Goal: Information Seeking & Learning: Learn about a topic

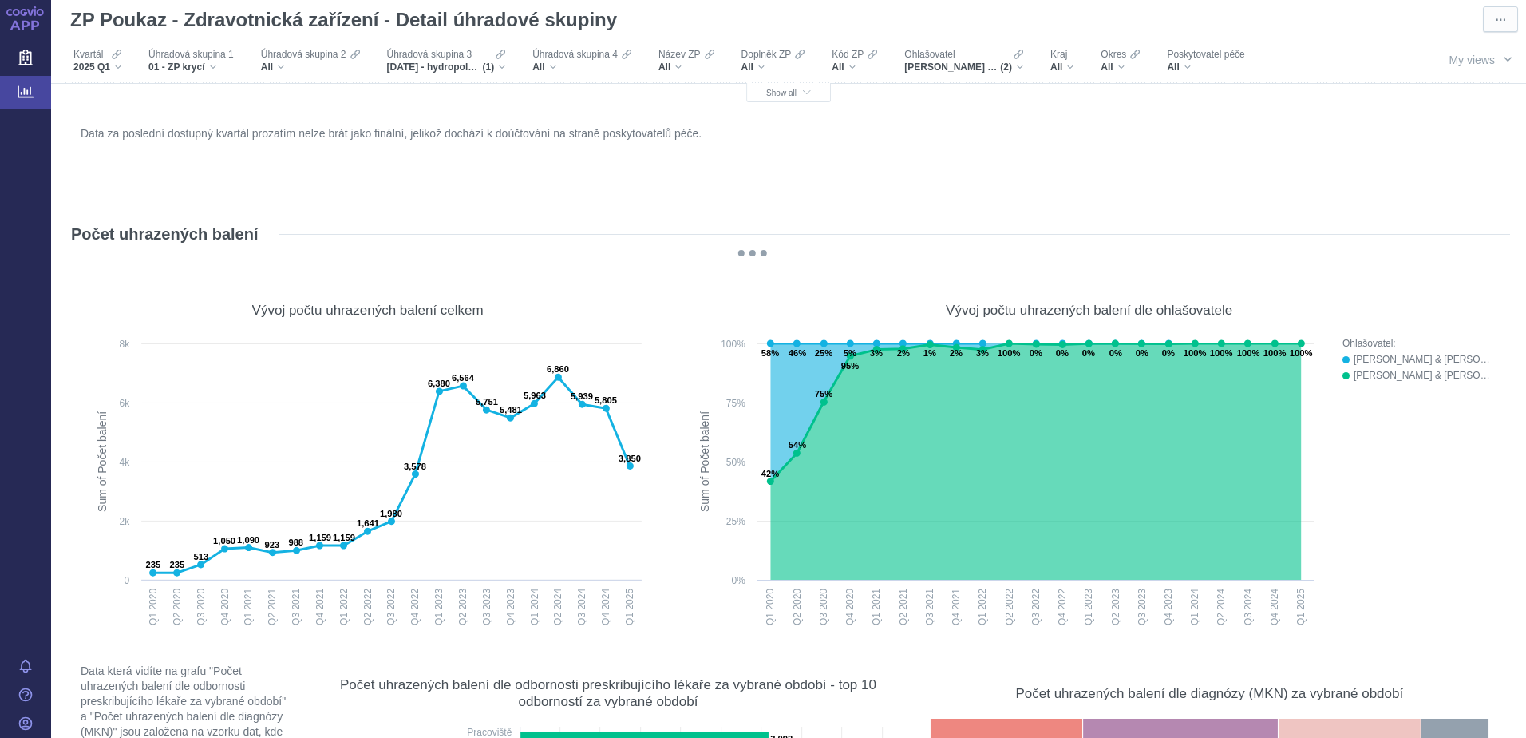
scroll to position [2714, 0]
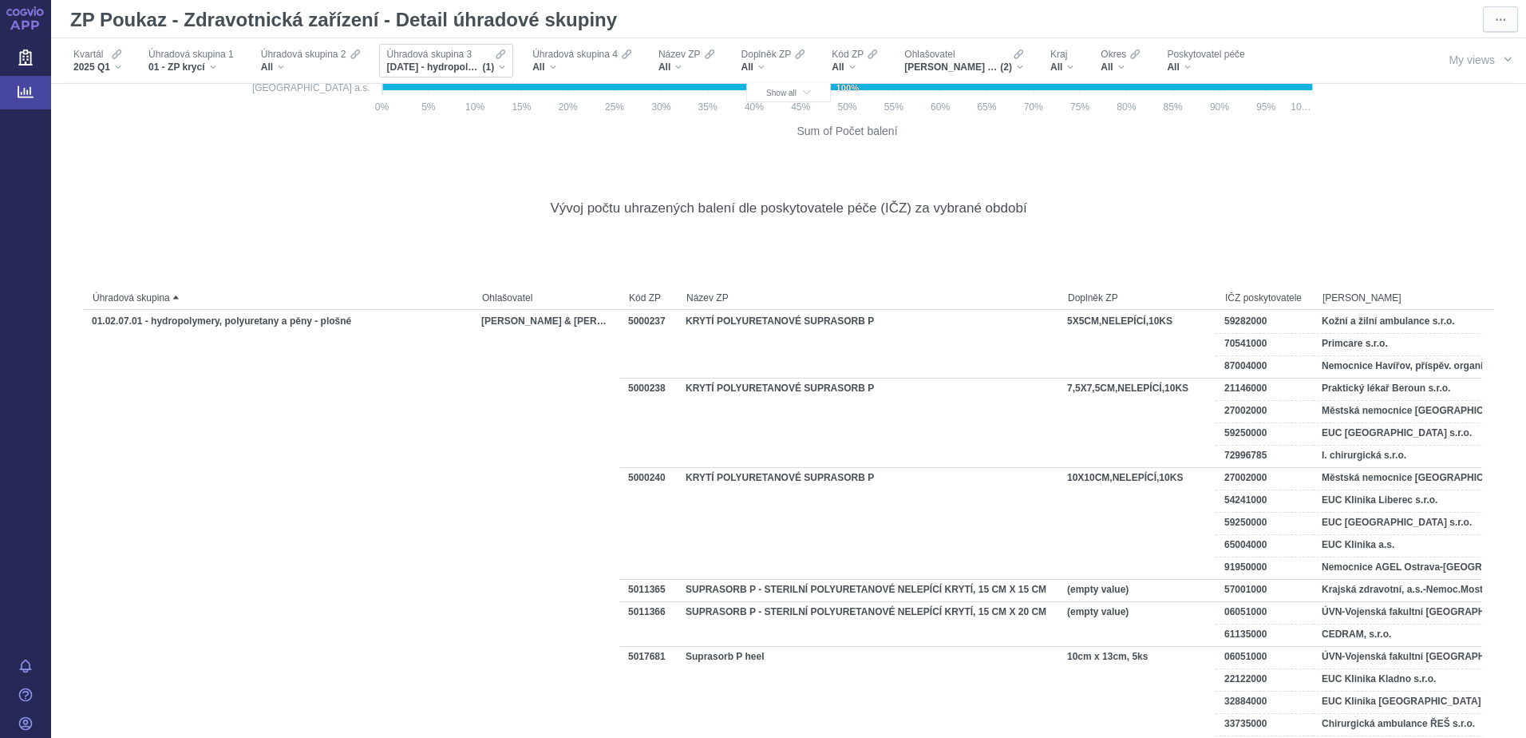
click at [496, 66] on div "01.02.07 - hydropolymery, polyuretany a pěny (1)" at bounding box center [446, 67] width 119 height 13
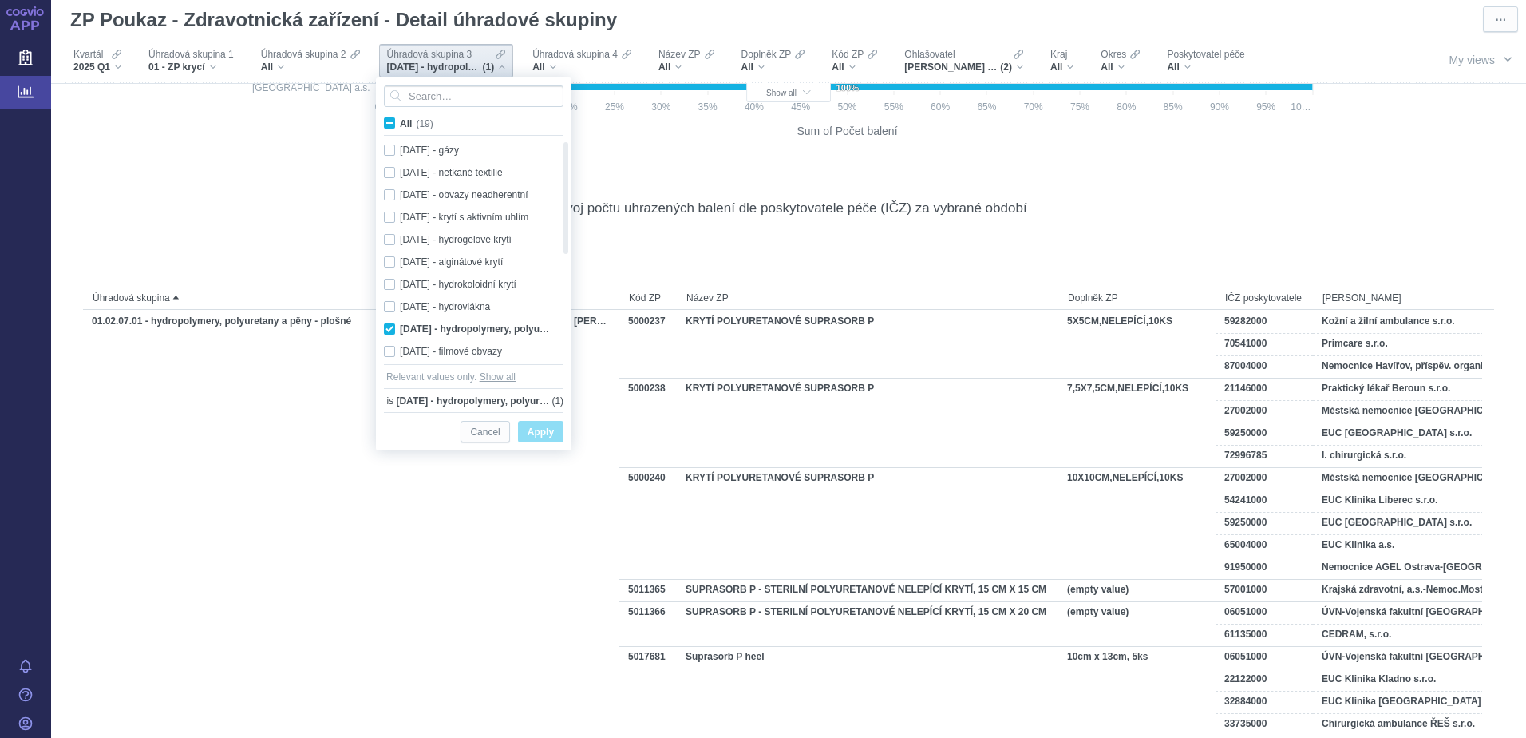
click at [400, 123] on span "All (19)" at bounding box center [417, 123] width 34 height 11
click at [400, 123] on input "All (19)" at bounding box center [405, 120] width 10 height 10
checkbox input "true"
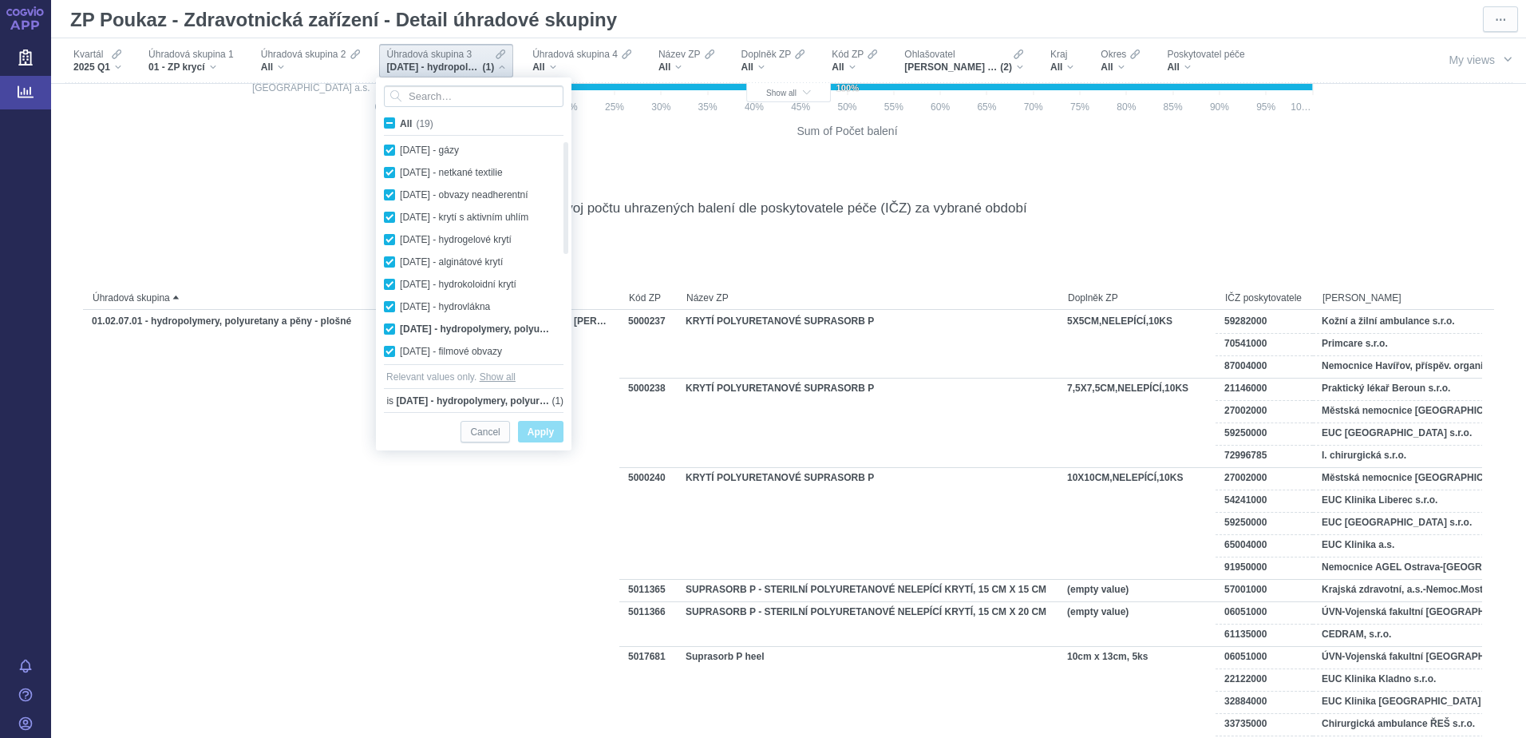
checkbox input "true"
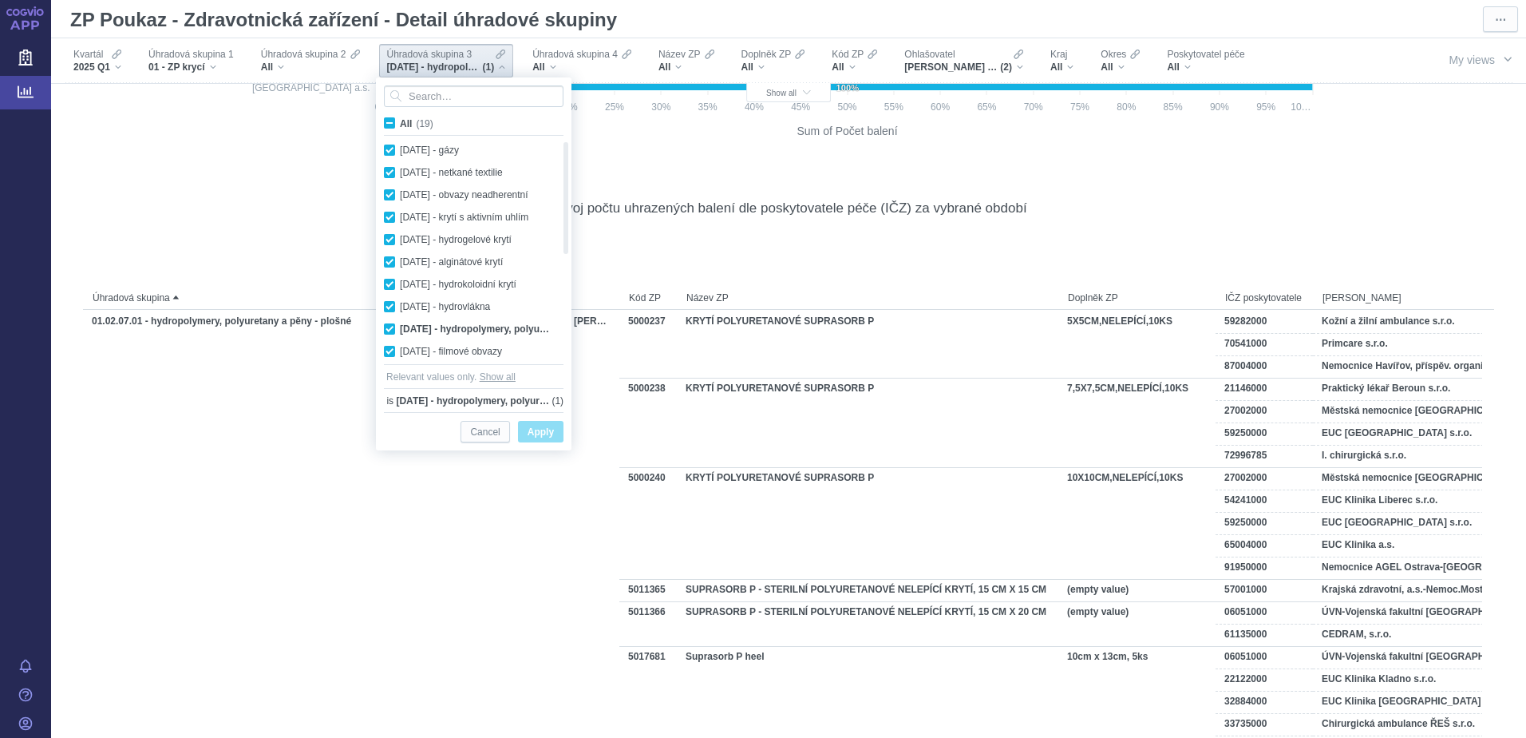
checkbox input "true"
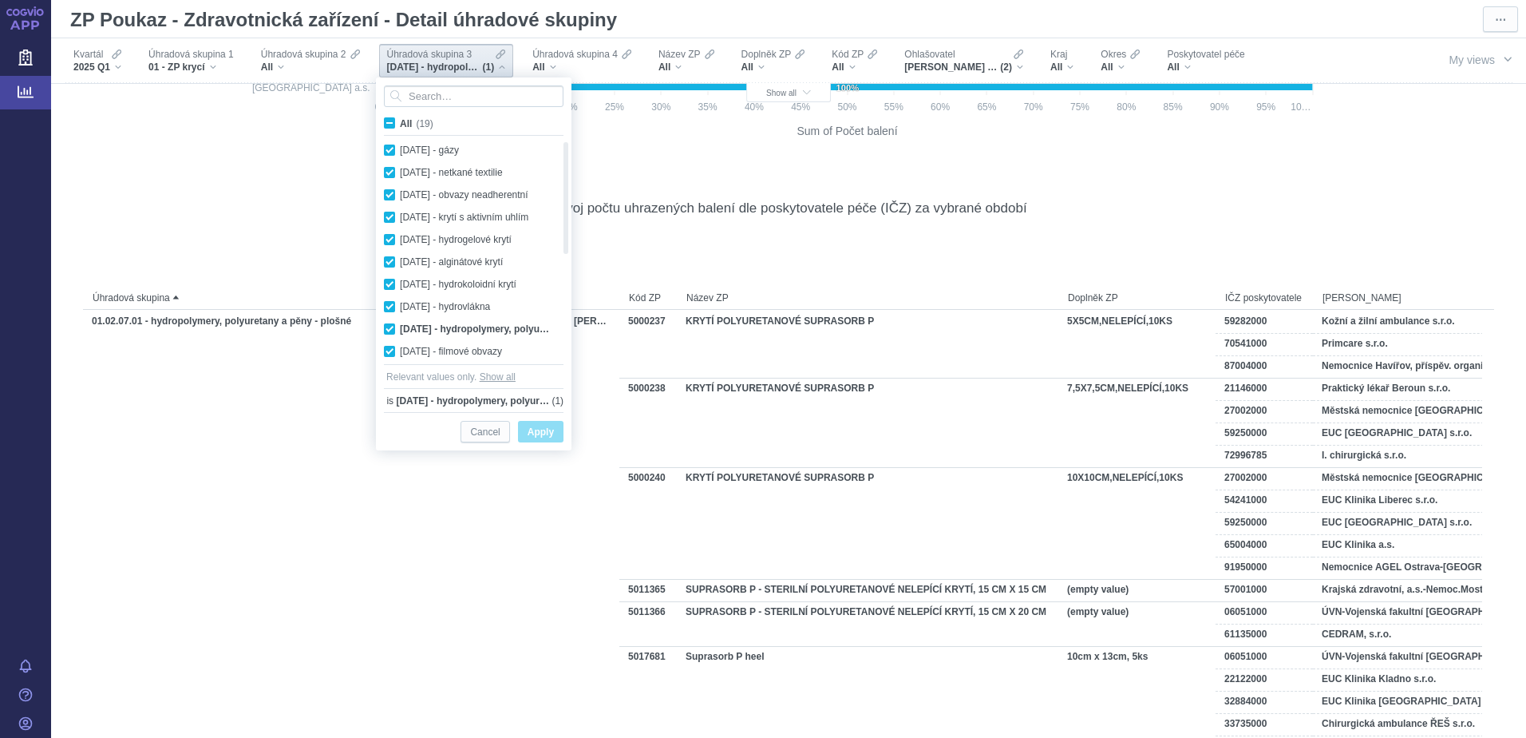
checkbox input "true"
click at [536, 429] on span "Apply" at bounding box center [541, 432] width 26 height 20
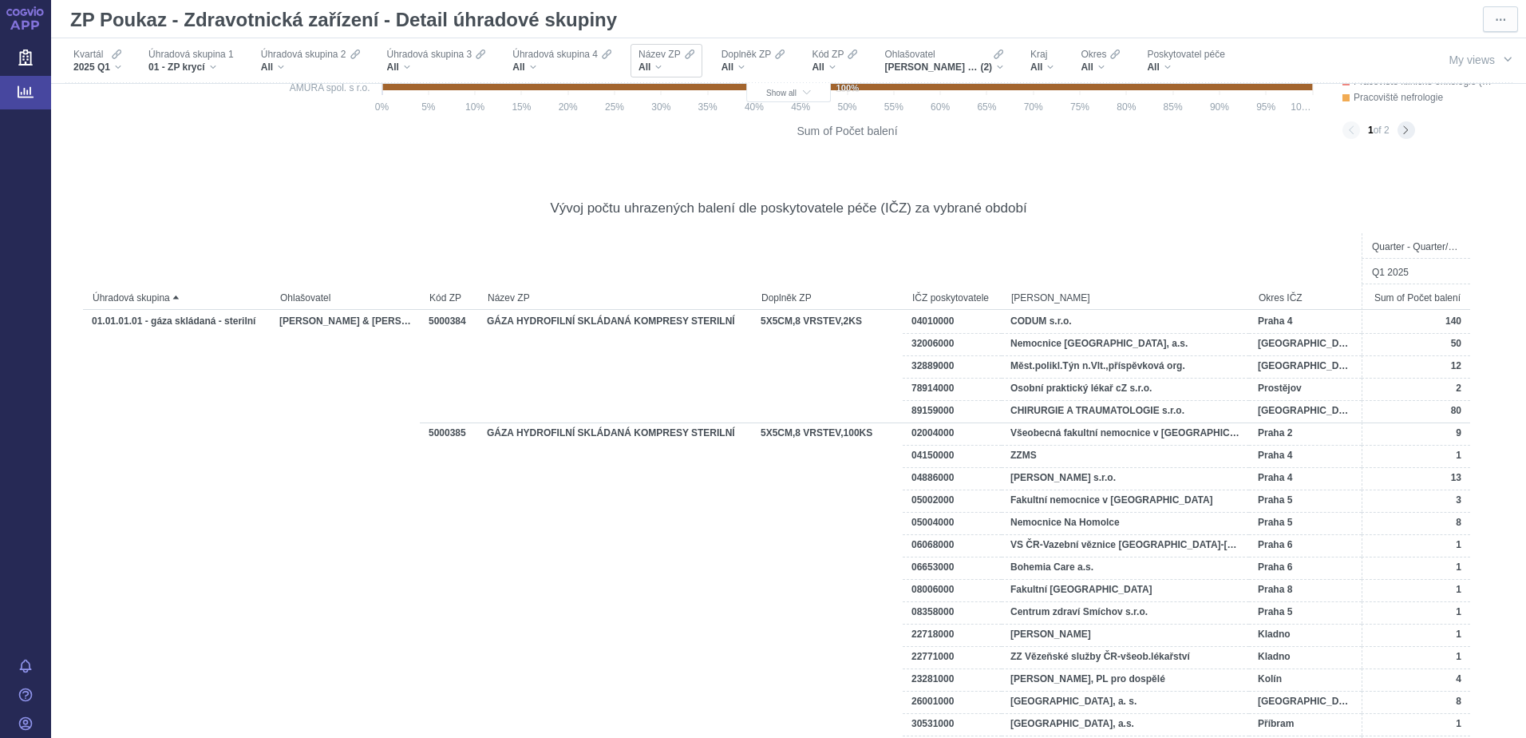
click at [666, 67] on div "All" at bounding box center [667, 67] width 56 height 13
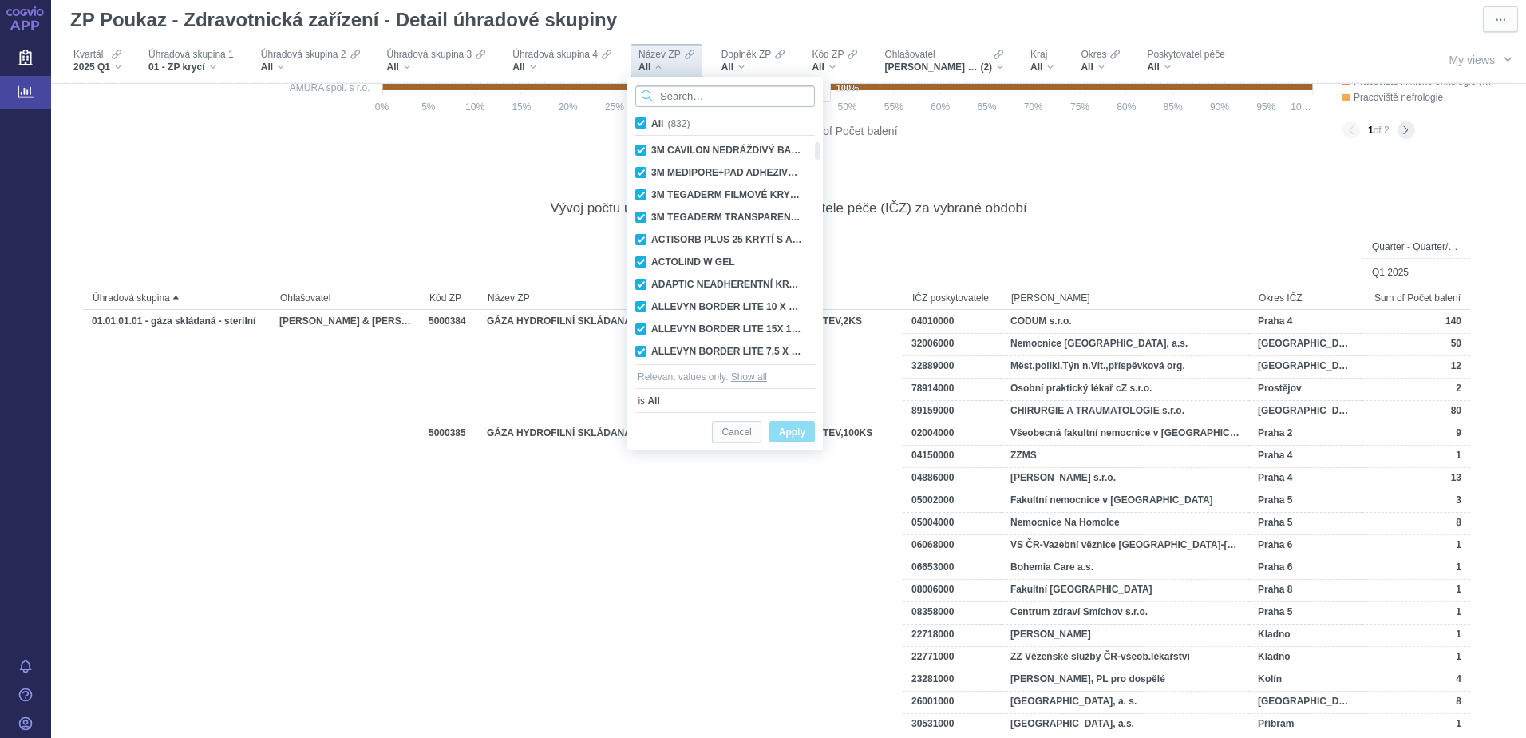
click at [674, 92] on input "Search attribute values" at bounding box center [725, 96] width 180 height 22
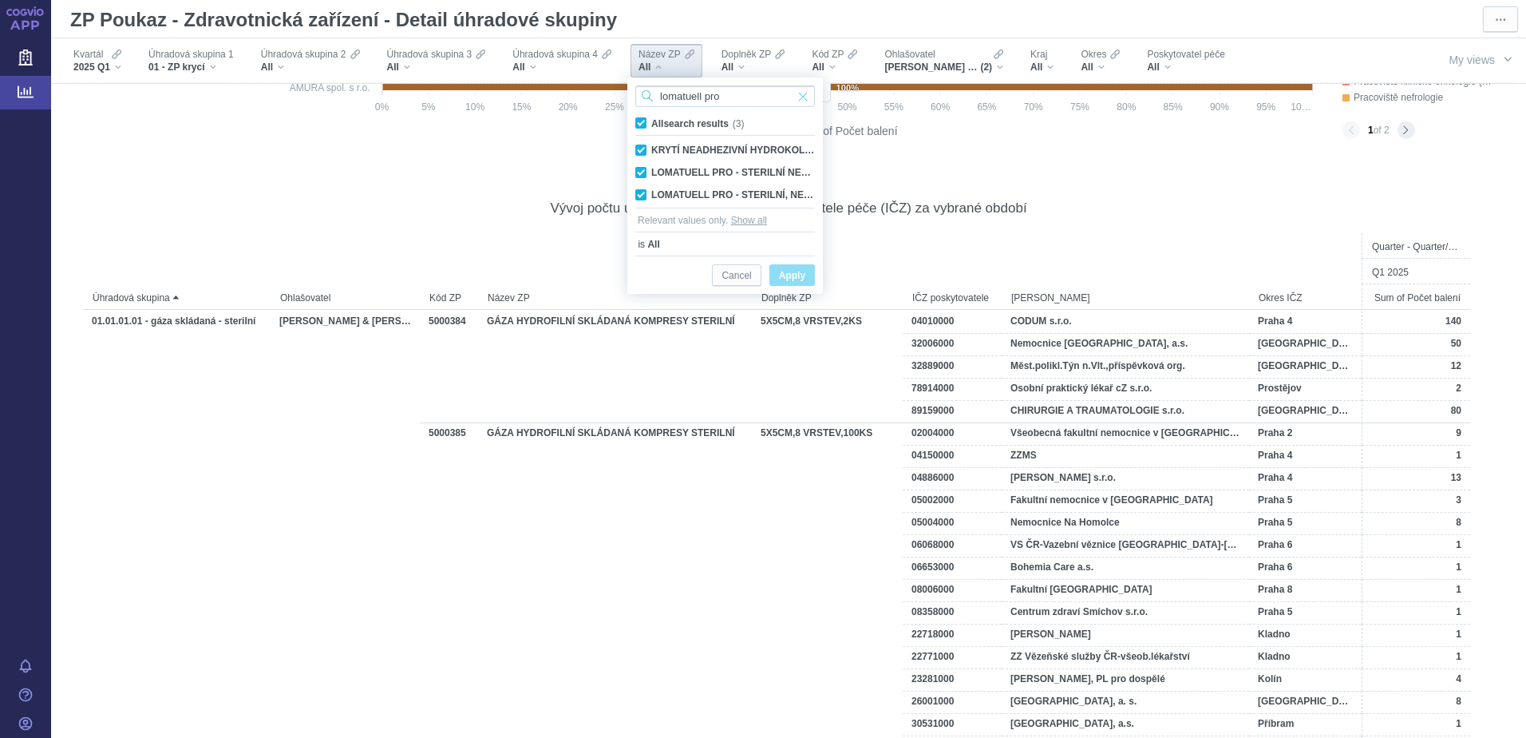
type input "lomatuell pro"
click at [803, 97] on span "Input clear" at bounding box center [802, 96] width 11 height 22
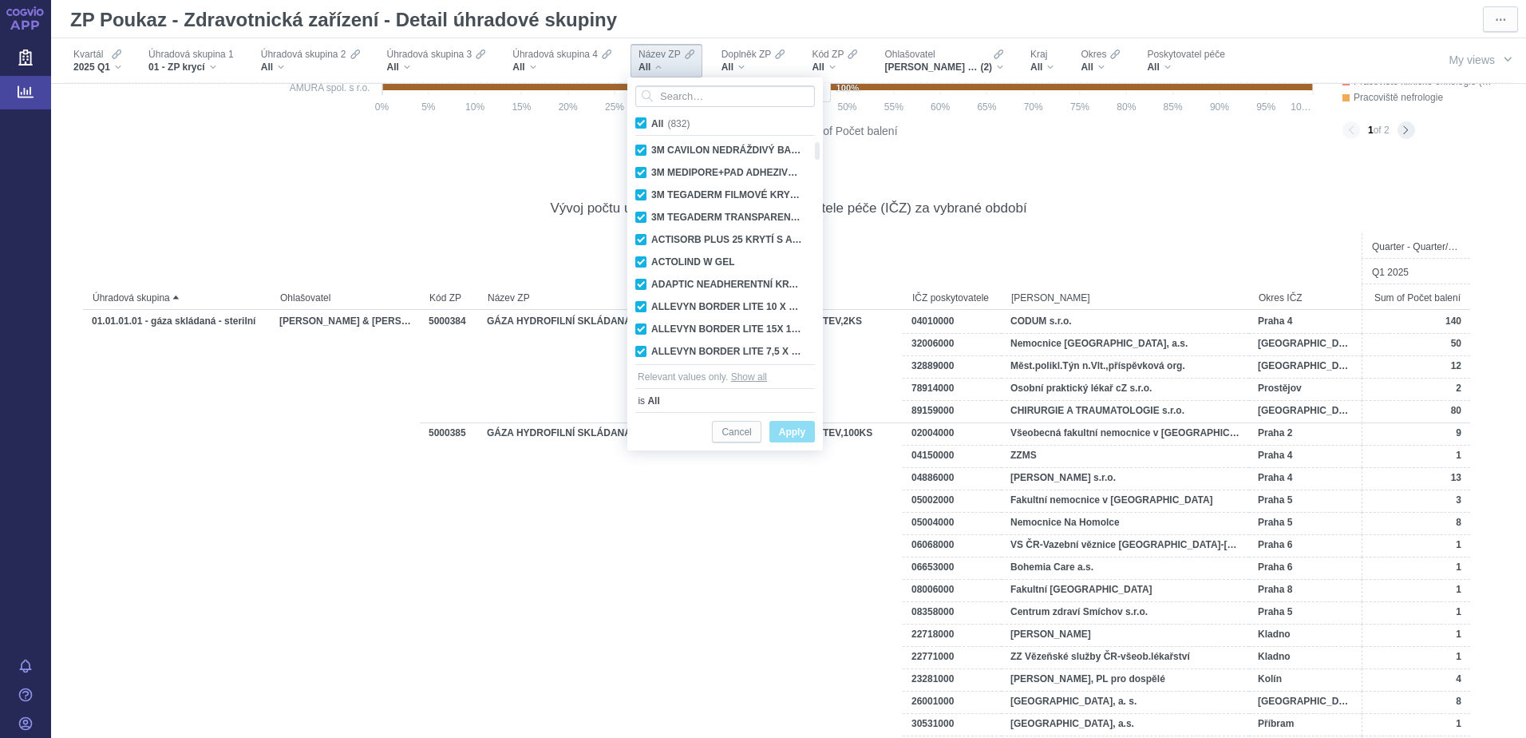
click at [651, 127] on span "All (832)" at bounding box center [670, 123] width 38 height 11
click at [651, 125] on input "All (832)" at bounding box center [656, 120] width 10 height 10
checkbox input "false"
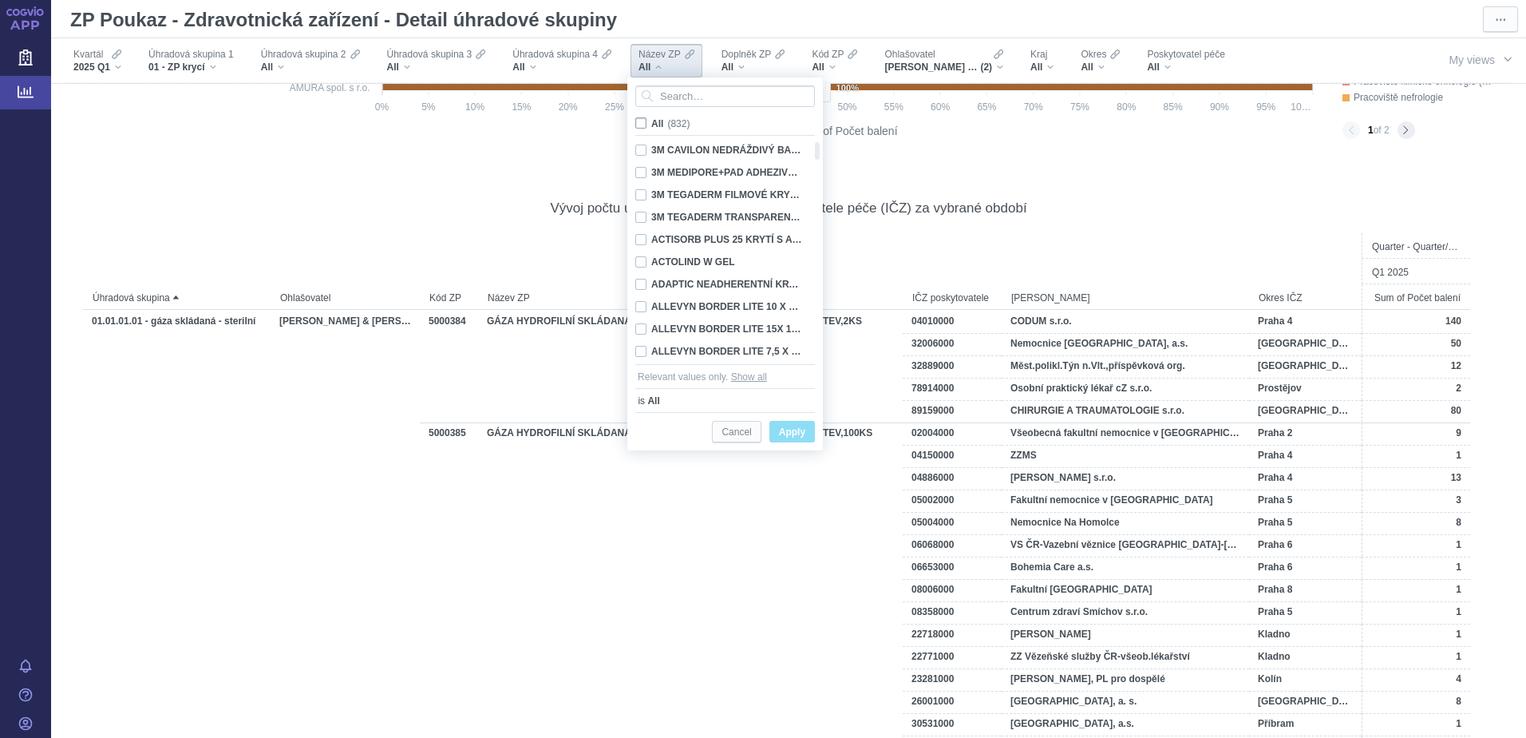
checkbox input "false"
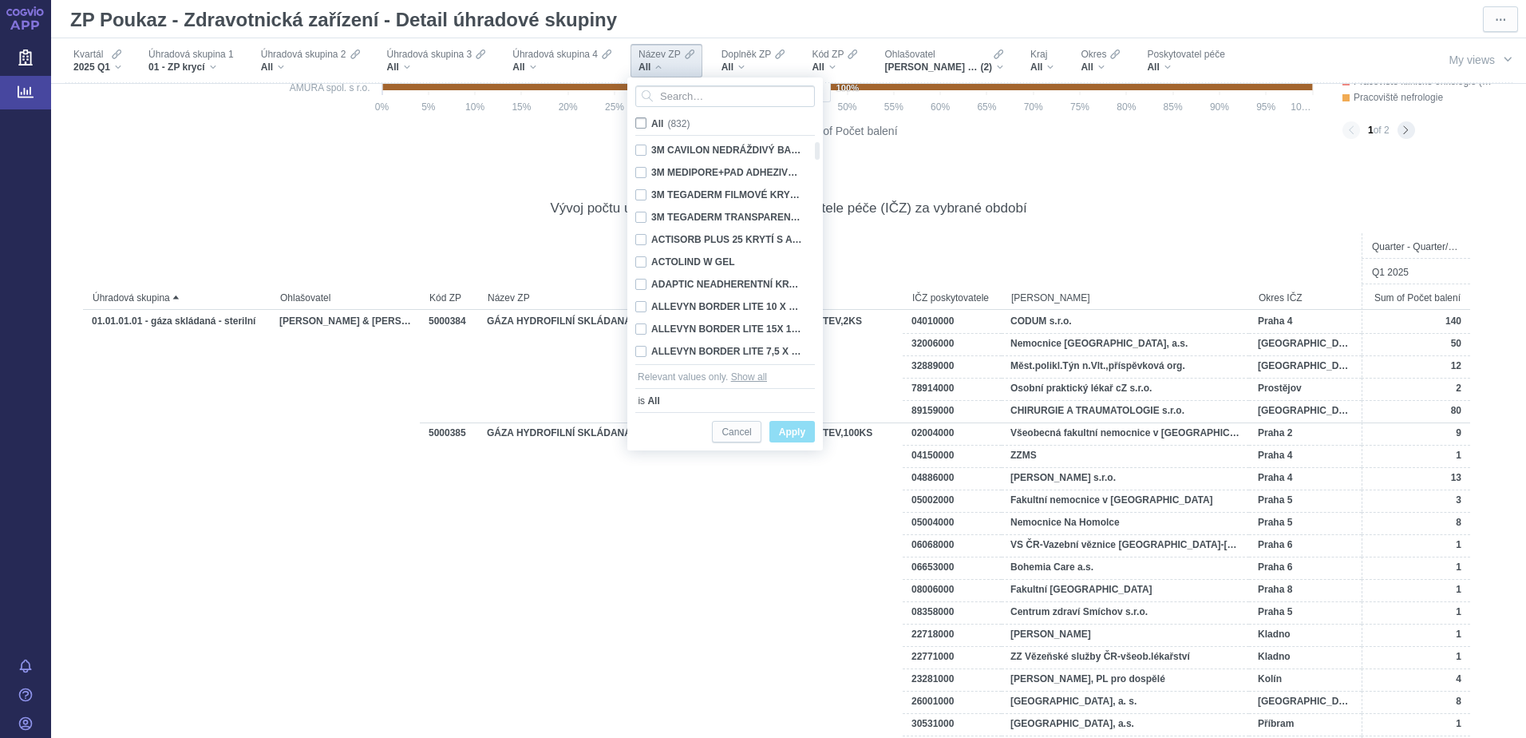
checkbox input "false"
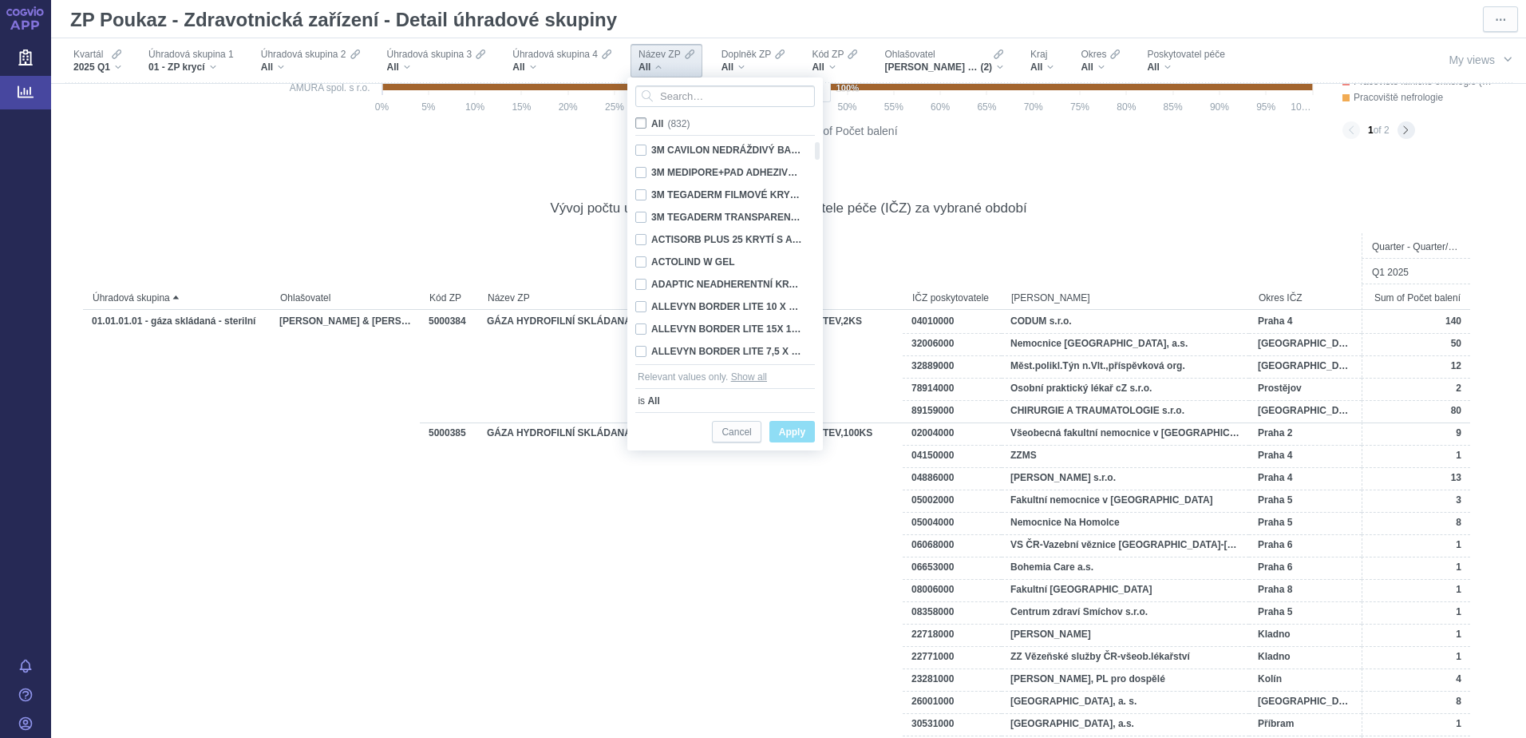
checkbox input "false"
click at [682, 97] on input "Search attribute values" at bounding box center [725, 96] width 180 height 22
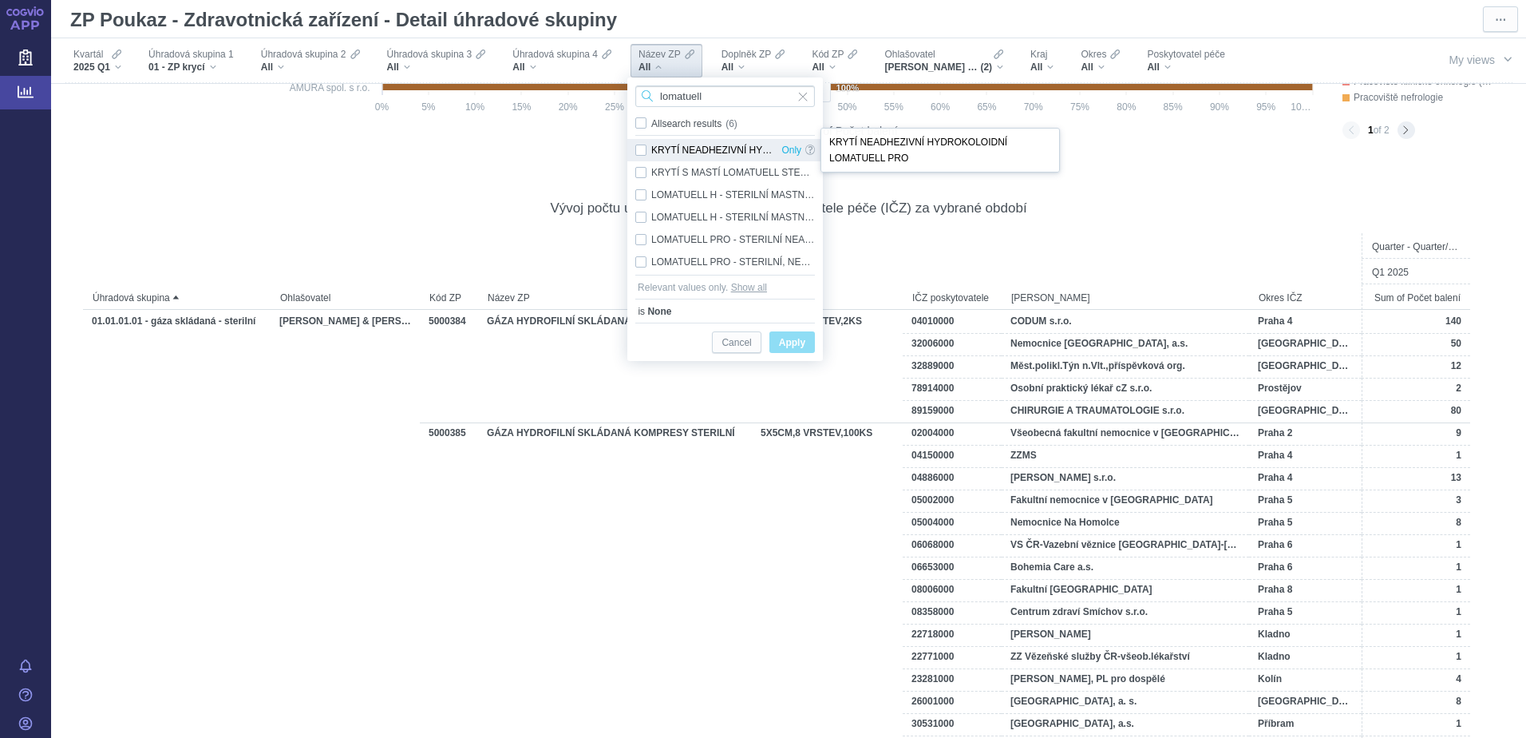
type input "lomatuell"
click at [812, 148] on span at bounding box center [810, 150] width 10 height 23
checkbox input "true"
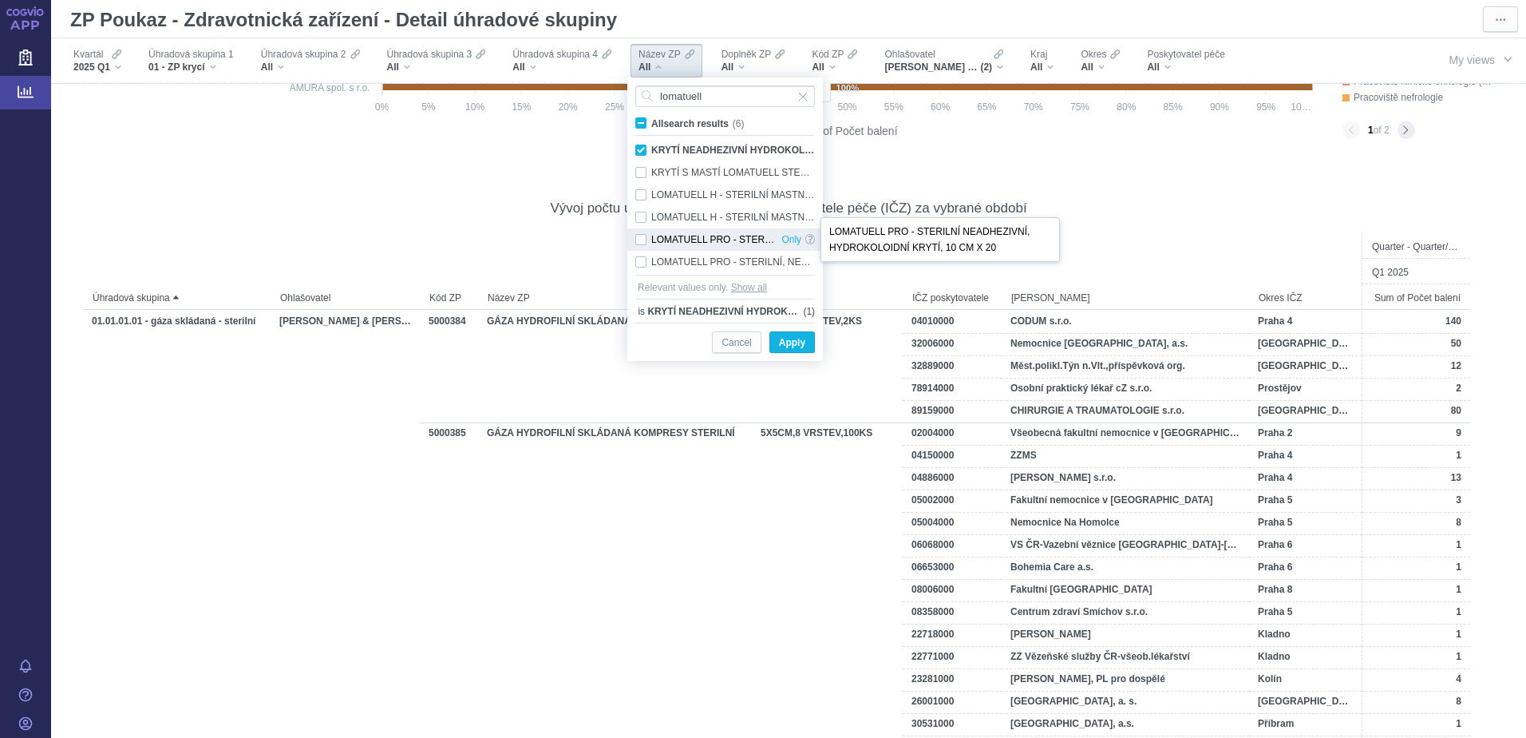
click at [812, 237] on span at bounding box center [810, 239] width 10 height 23
checkbox input "true"
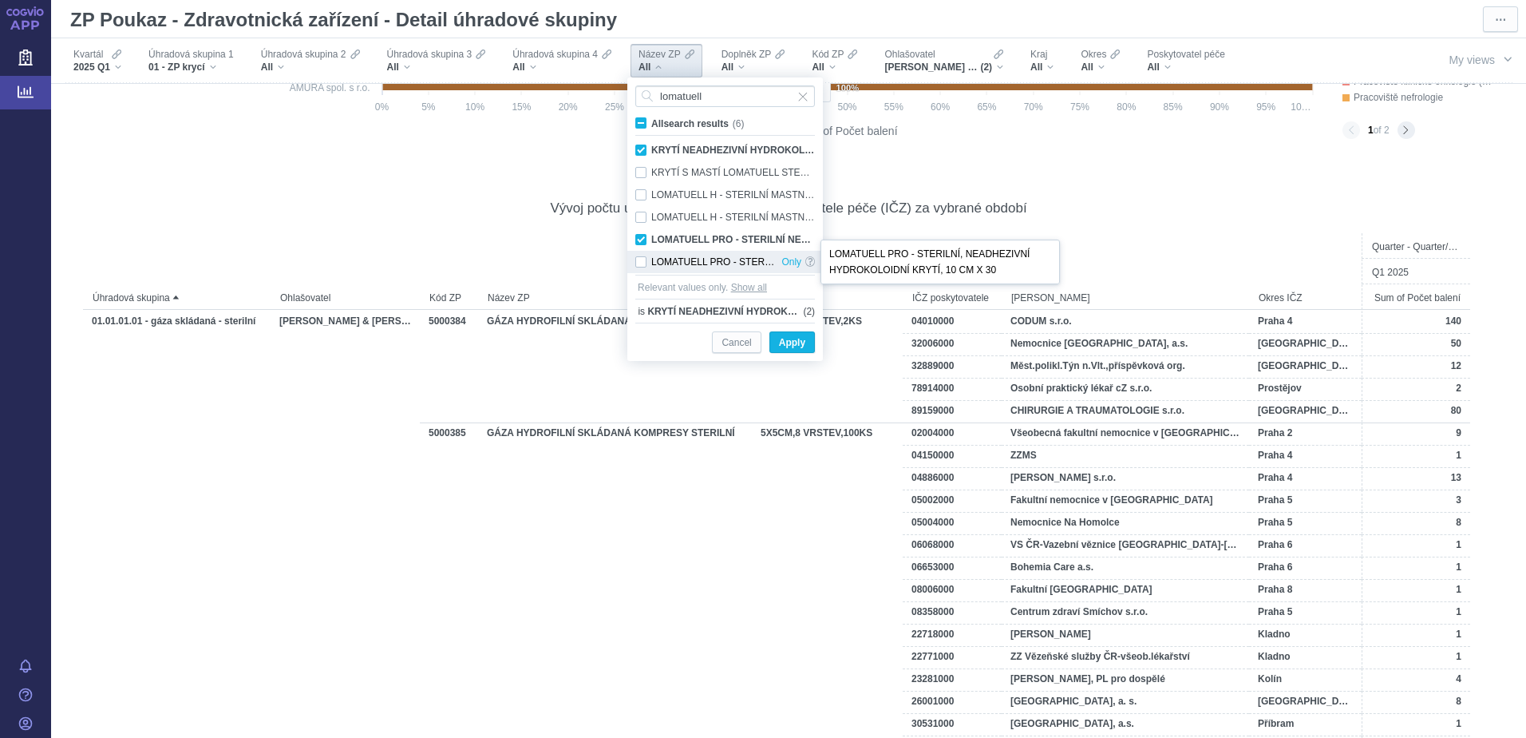
click at [812, 257] on span at bounding box center [810, 262] width 10 height 23
checkbox input "true"
click at [788, 342] on span "Apply" at bounding box center [792, 343] width 26 height 20
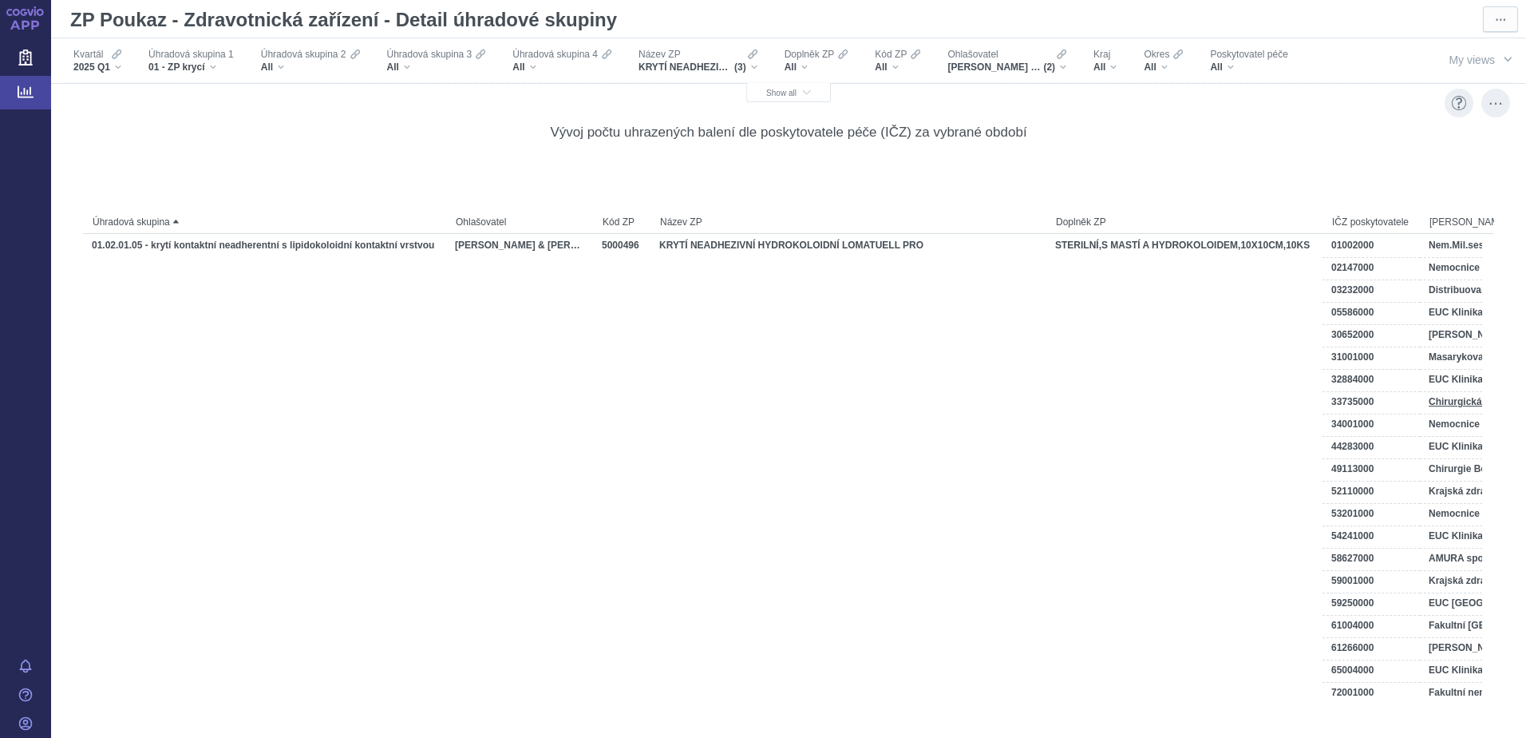
scroll to position [2794, 0]
click at [1482, 101] on div "More actions" at bounding box center [1495, 99] width 29 height 29
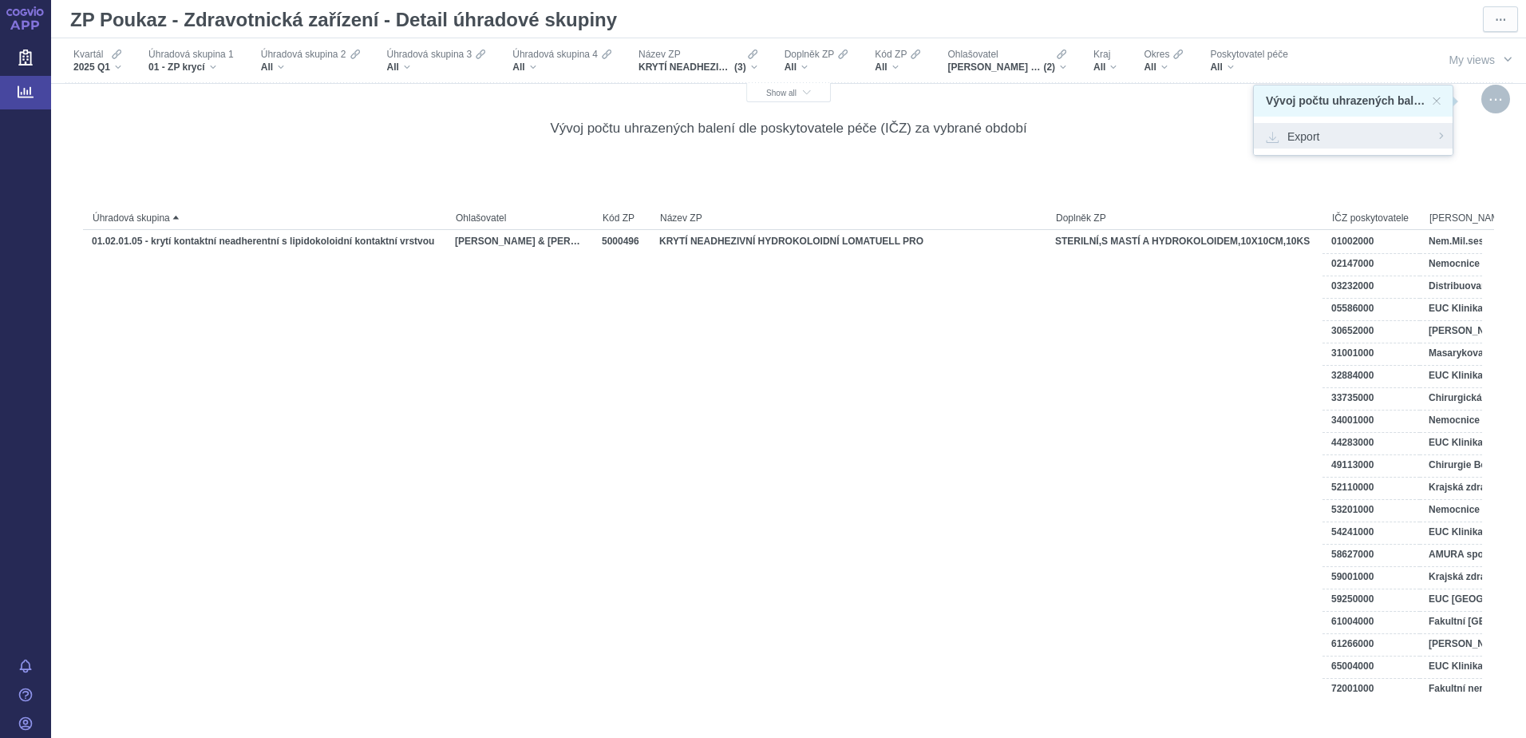
click at [1286, 135] on span "Export" at bounding box center [1353, 136] width 175 height 16
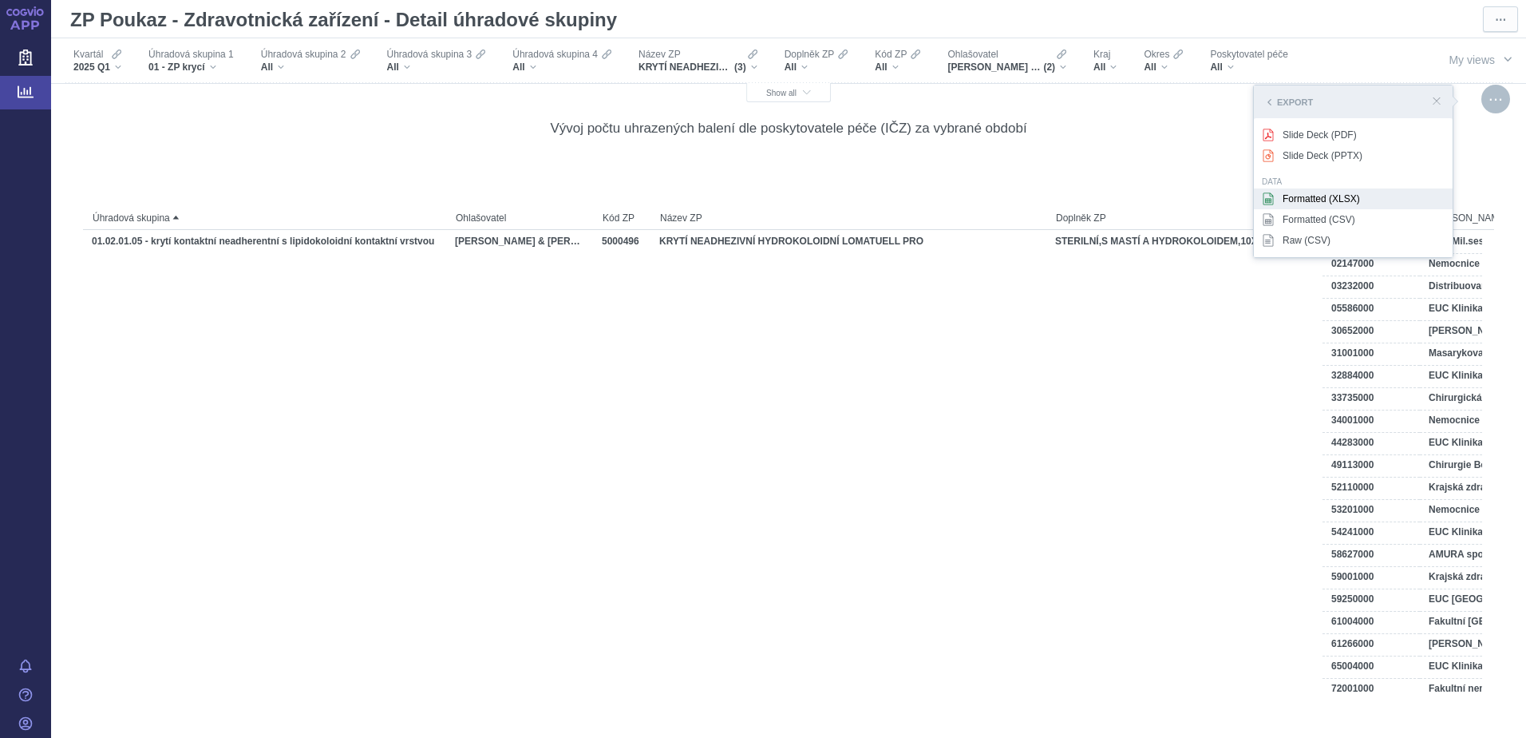
click at [1291, 194] on div "Formatted (XLSX)" at bounding box center [1353, 198] width 199 height 21
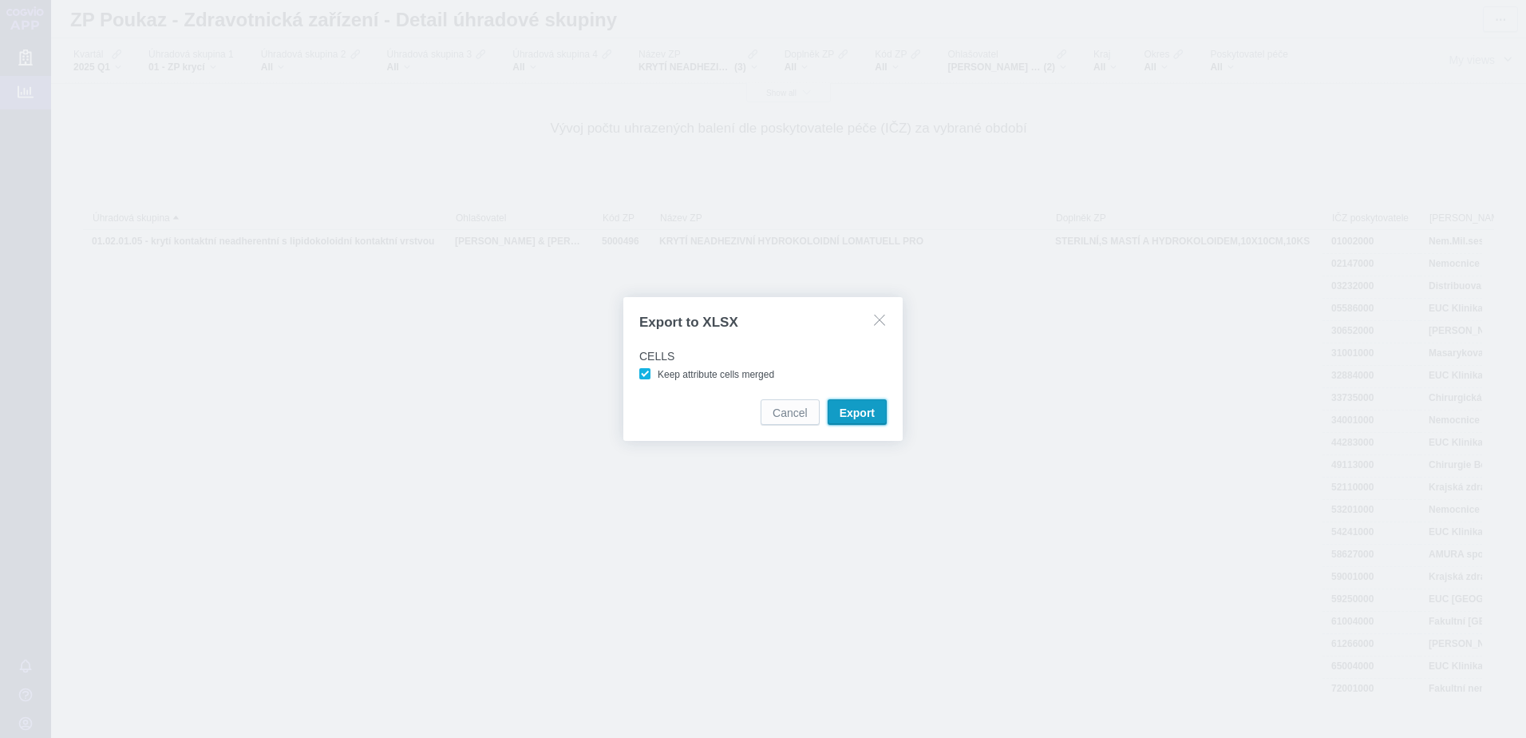
click at [874, 418] on span "Export" at bounding box center [857, 413] width 35 height 16
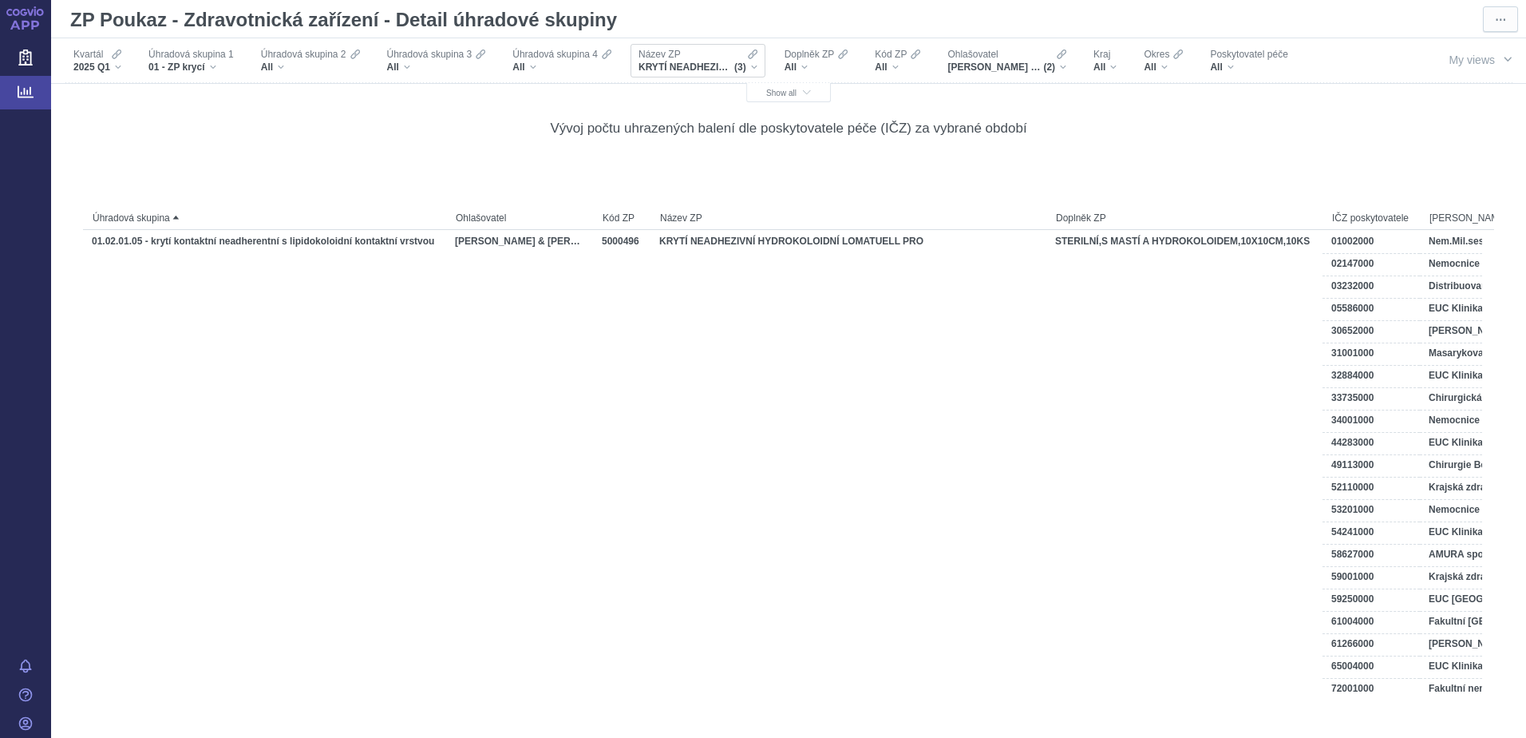
click at [753, 63] on div "KRYTÍ NEADHEZIVNÍ HYDROKOLOIDNÍ LOMATUELL PRO, LOMATUELL PRO - STERILNÍ NEADHEZ…" at bounding box center [698, 67] width 119 height 13
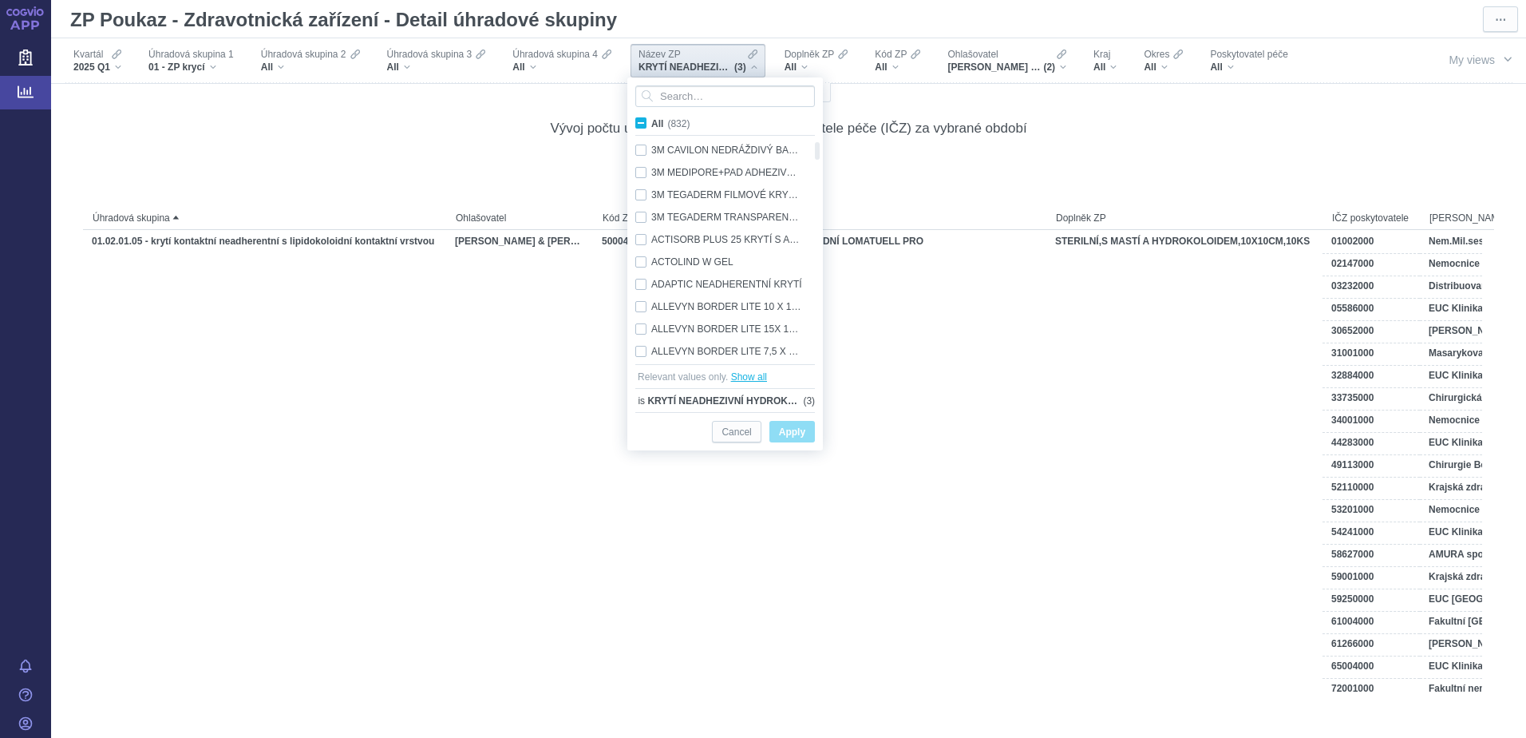
click at [748, 382] on span "Show all" at bounding box center [749, 377] width 36 height 16
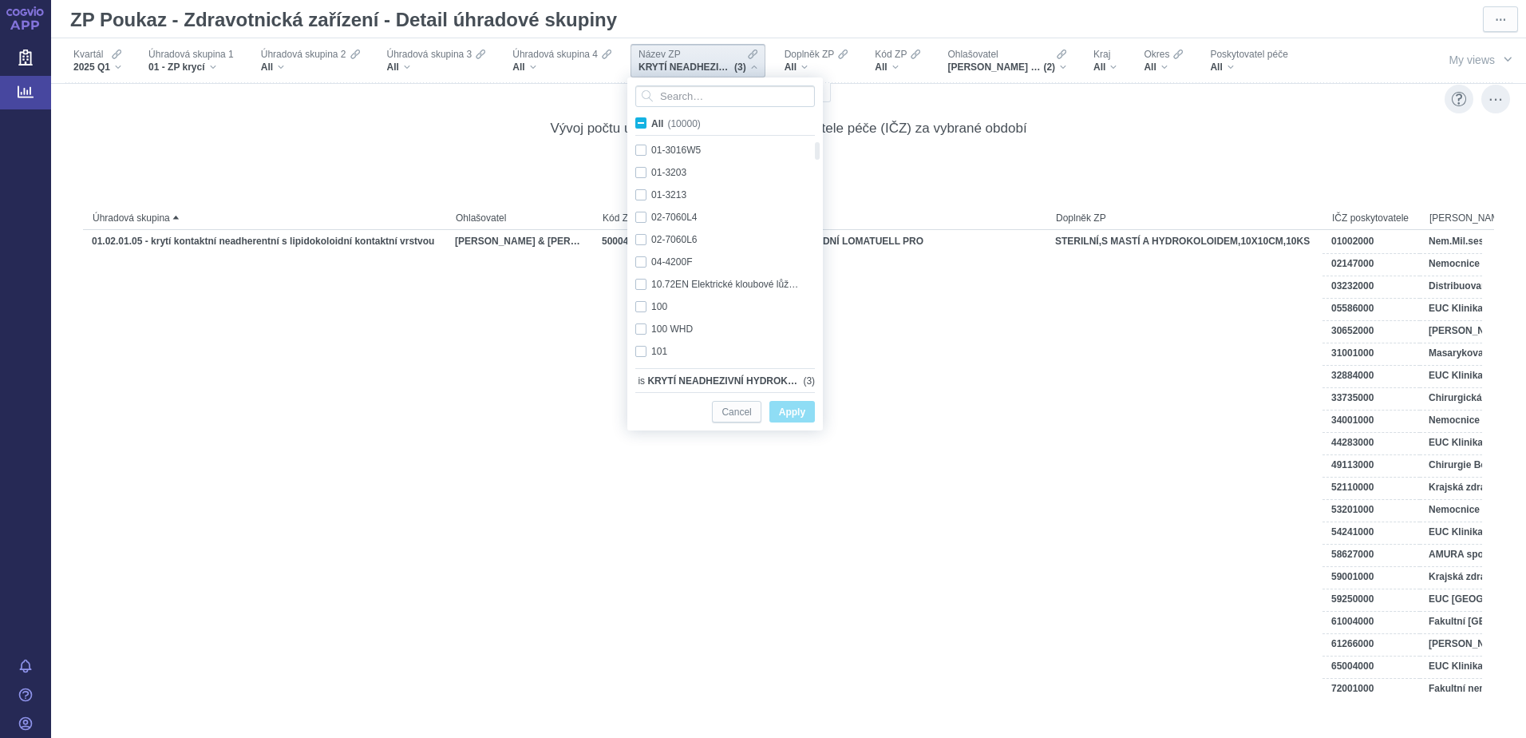
click at [1200, 134] on div "Vývoj počtu uhrazených balení dle poskytovatele péče (IČZ) za vybrané období" at bounding box center [788, 128] width 1411 height 18
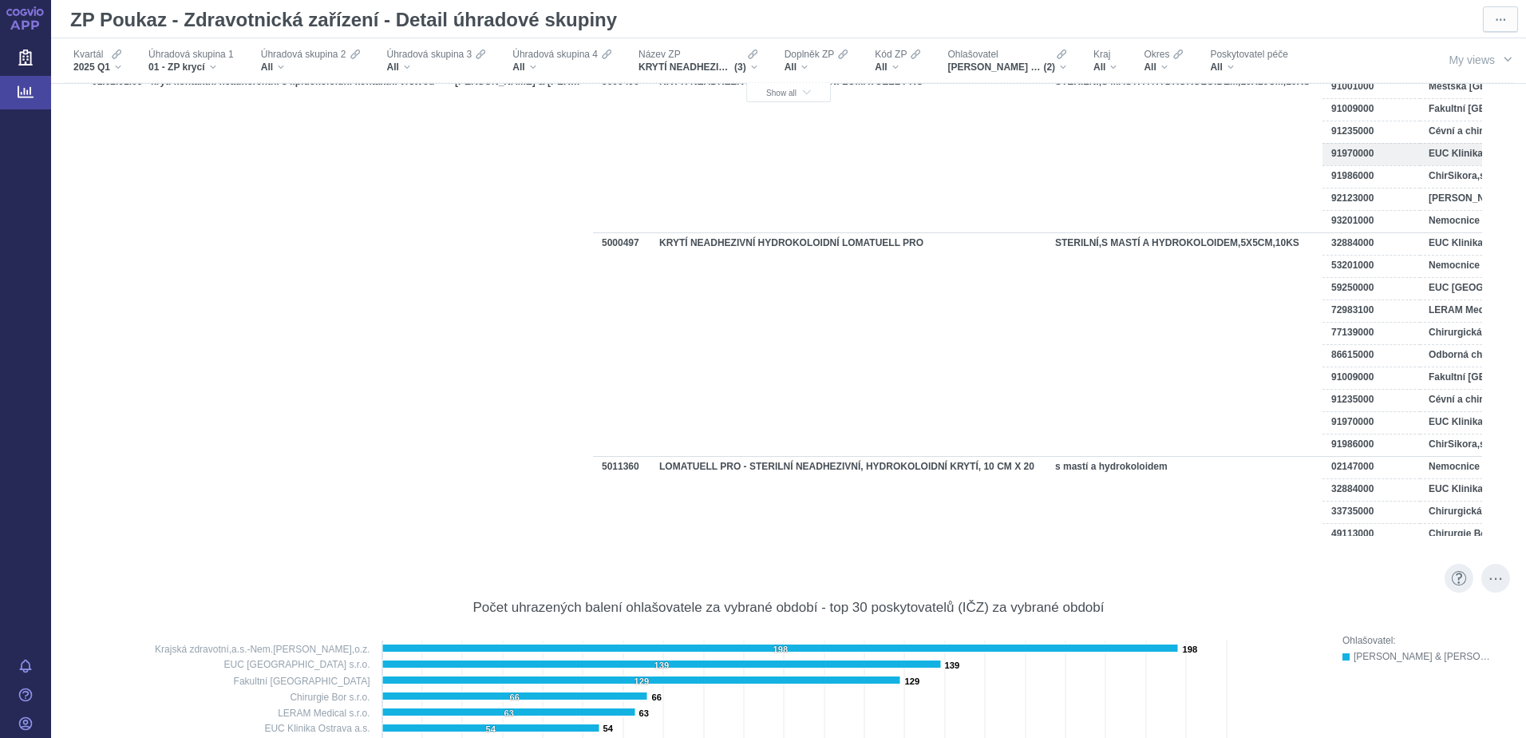
scroll to position [0, 0]
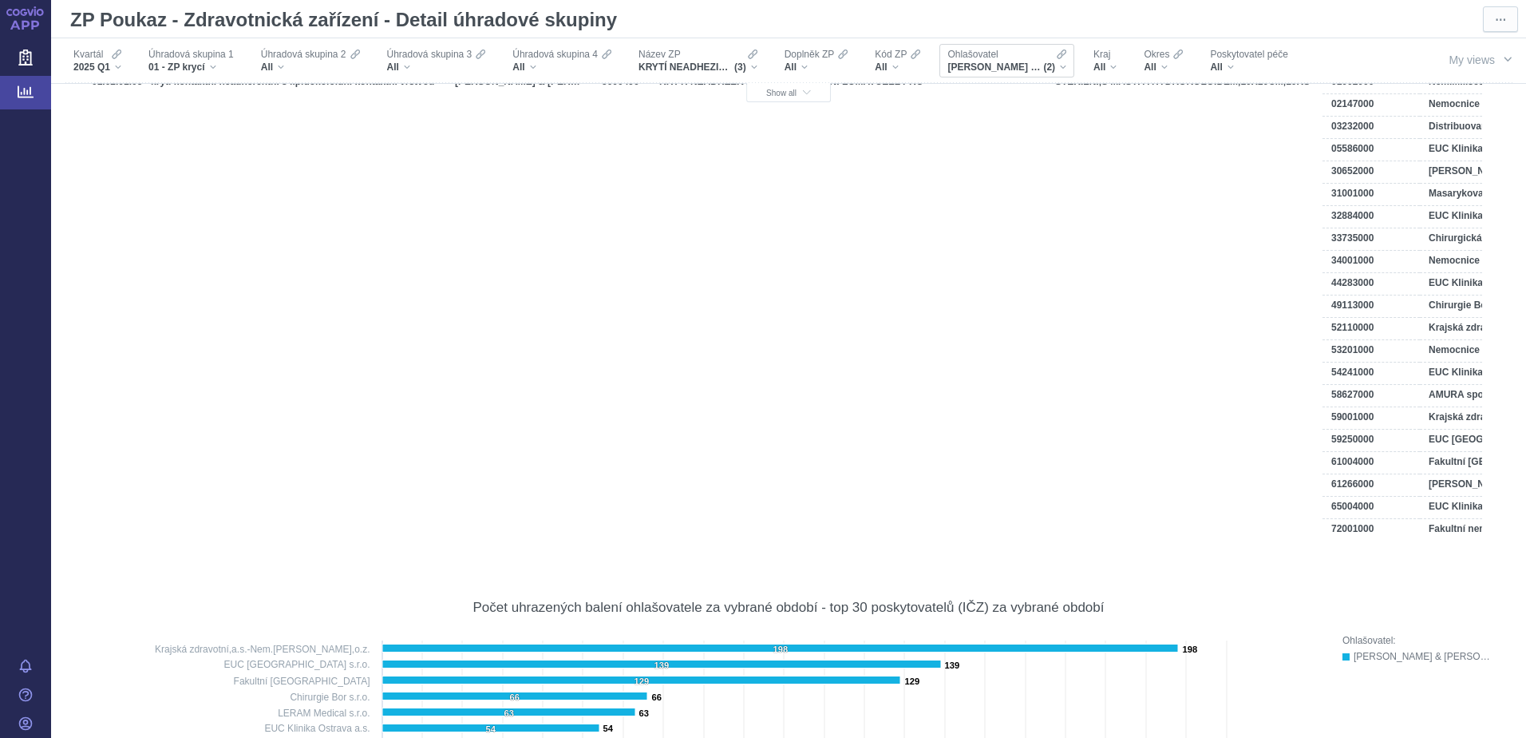
click at [1066, 63] on div "Ohlašovatel LOhmann & Rauscher s.r.o., Lohmann & Rauscher, s.r.o. (2)" at bounding box center [1006, 61] width 135 height 34
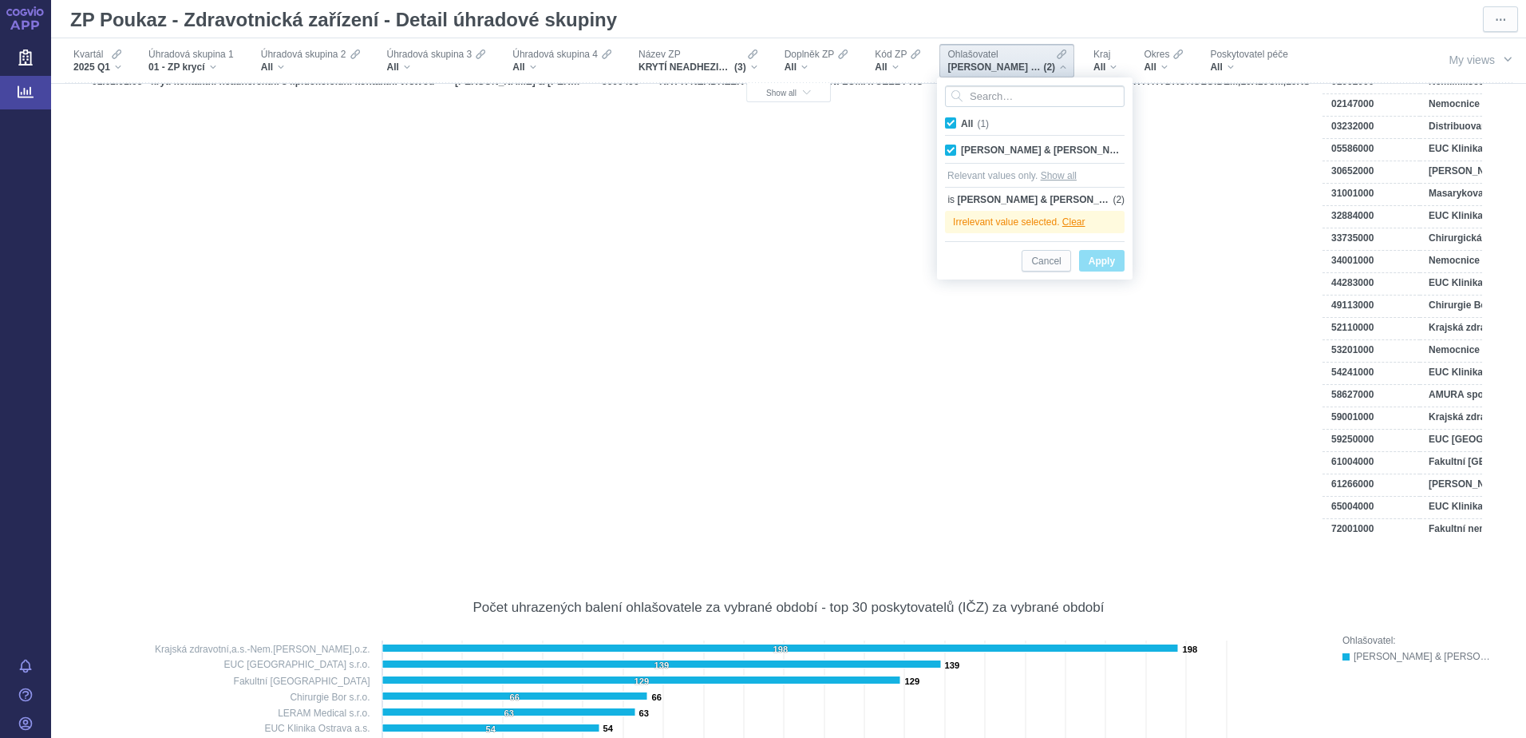
click at [961, 120] on span "All (1)" at bounding box center [975, 123] width 28 height 11
click at [961, 120] on input "All (1)" at bounding box center [966, 120] width 10 height 10
checkbox input "false"
drag, startPoint x: 1041, startPoint y: 221, endPoint x: 1050, endPoint y: 243, distance: 24.0
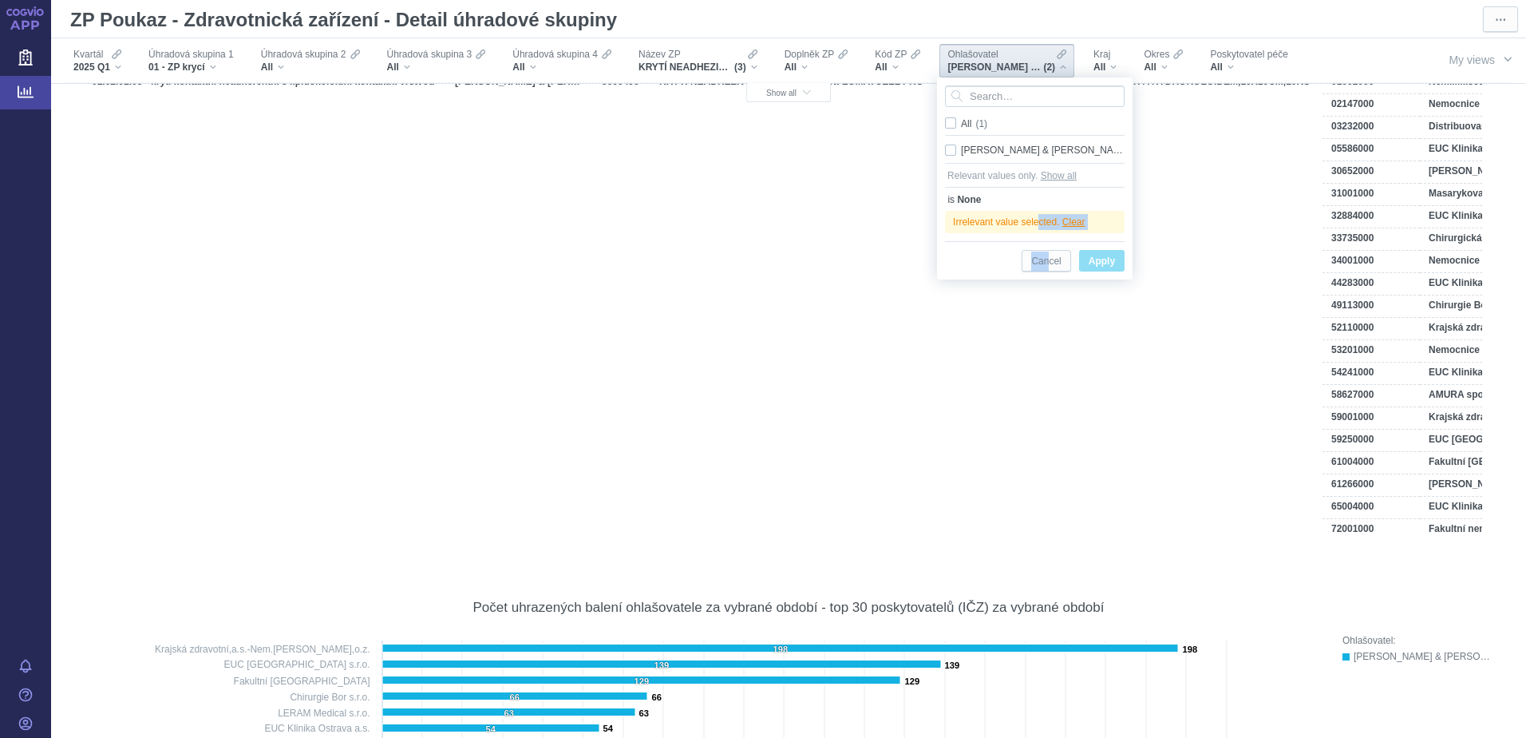
click at [1050, 243] on div "All (1) Lohmann & Rauscher, s.r.o. Only Relevant values only. Show all is None …" at bounding box center [1035, 178] width 196 height 202
drag, startPoint x: 1050, startPoint y: 243, endPoint x: 1048, endPoint y: 222, distance: 21.6
click at [1048, 222] on span "Irrelevant value selected." at bounding box center [1007, 221] width 109 height 11
click at [1070, 223] on span "Clear" at bounding box center [1073, 221] width 23 height 11
click at [961, 128] on span "All (1)" at bounding box center [974, 123] width 26 height 11
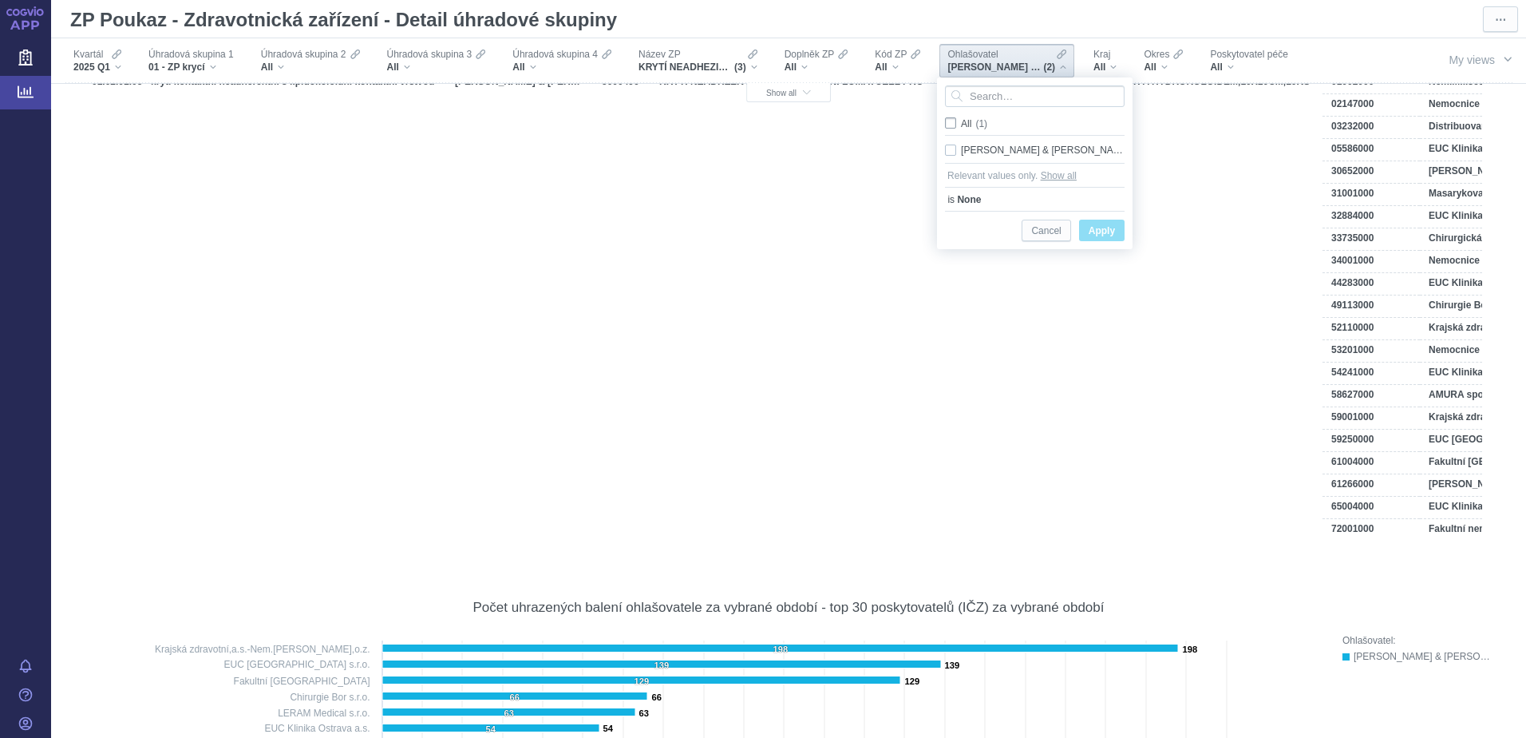
click at [961, 125] on input "All (1)" at bounding box center [966, 120] width 10 height 10
checkbox input "true"
click at [1092, 230] on span "Apply" at bounding box center [1102, 231] width 26 height 20
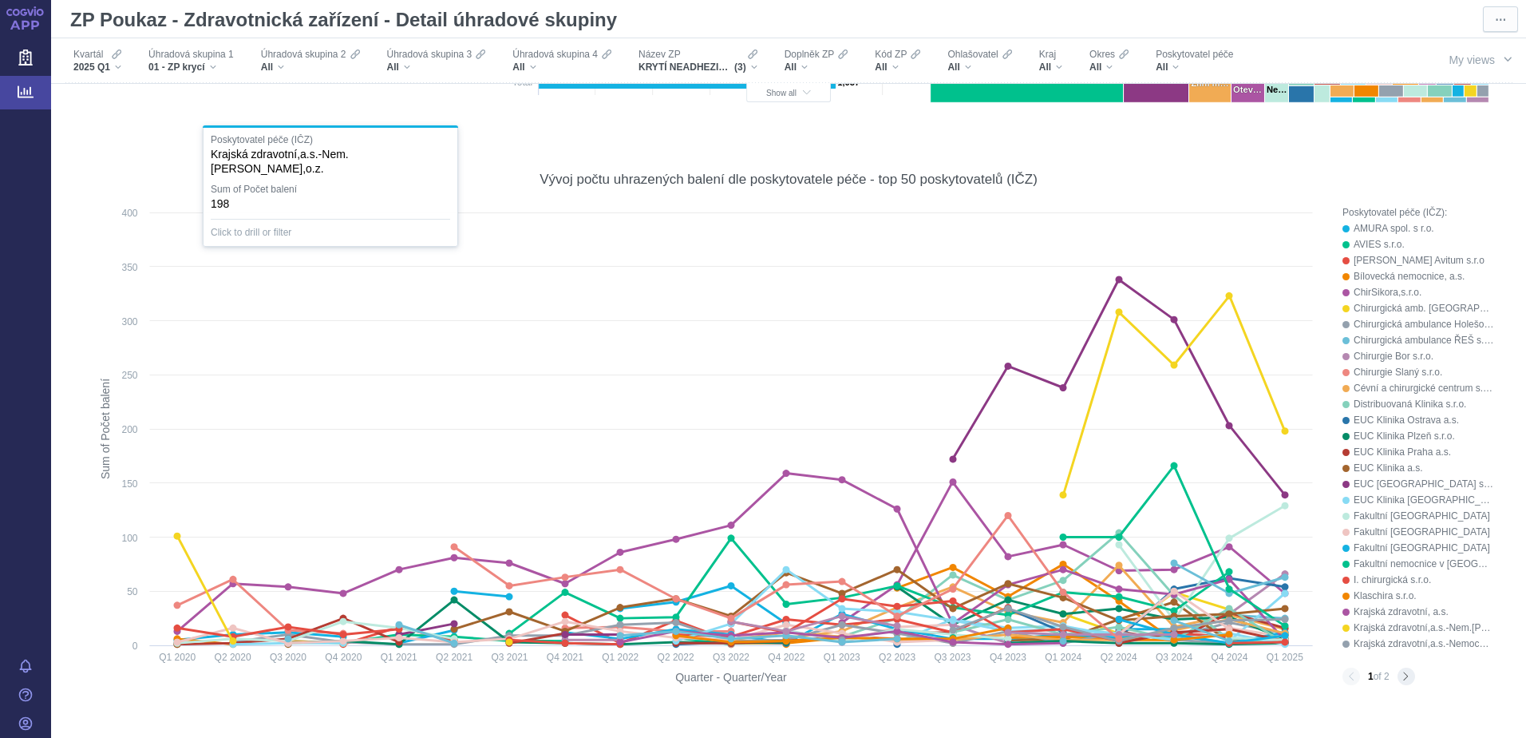
scroll to position [559, 0]
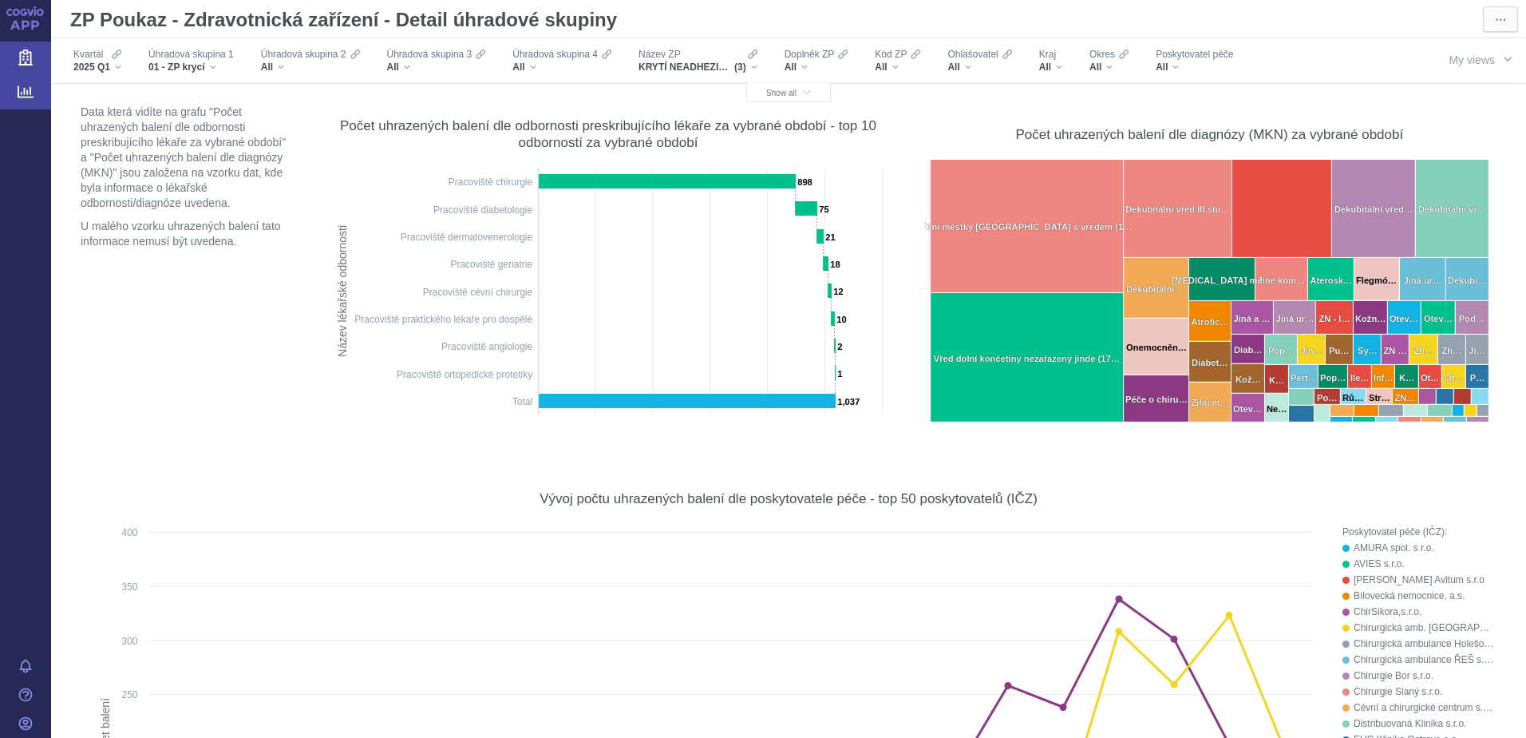
click at [21, 59] on icon at bounding box center [25, 57] width 14 height 16
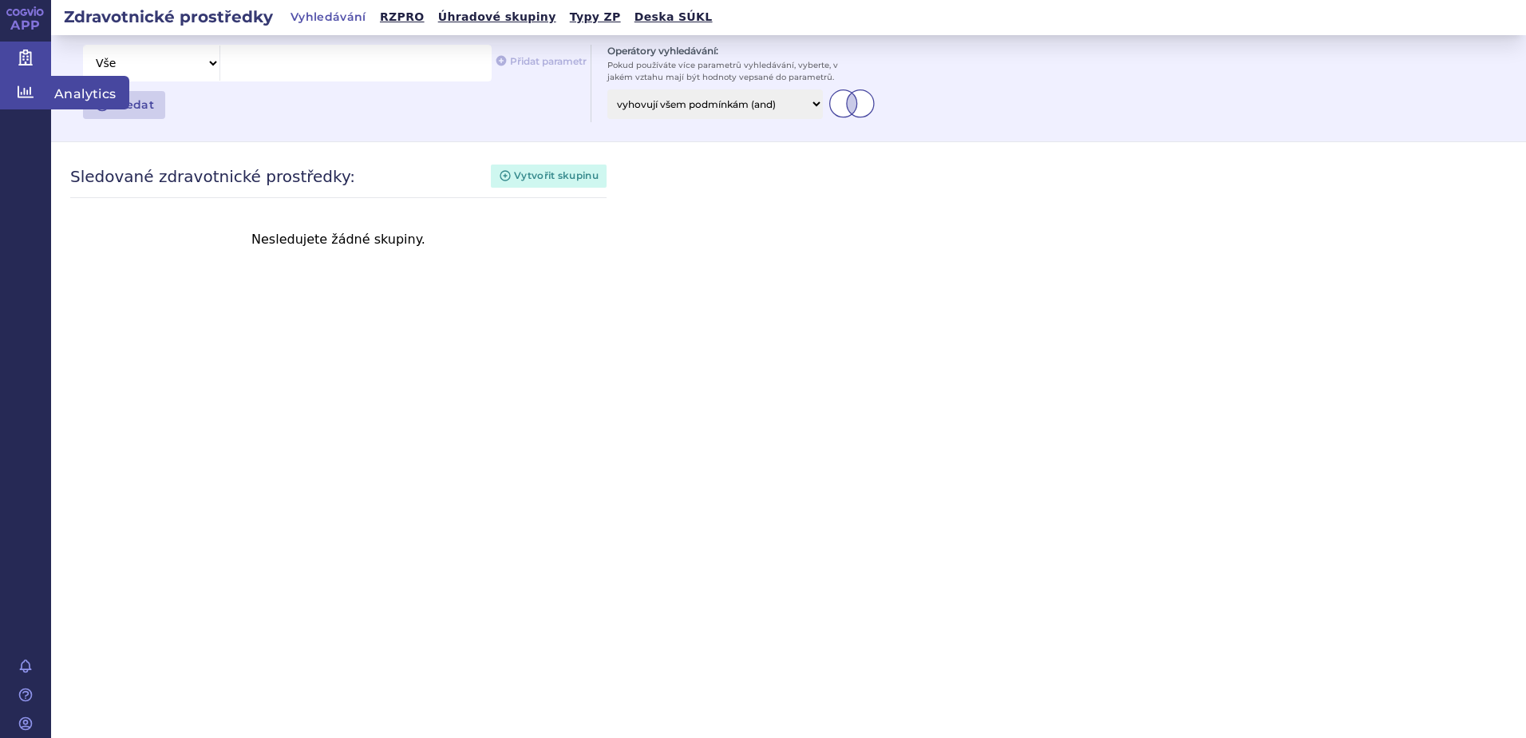
click at [26, 98] on icon at bounding box center [26, 92] width 16 height 16
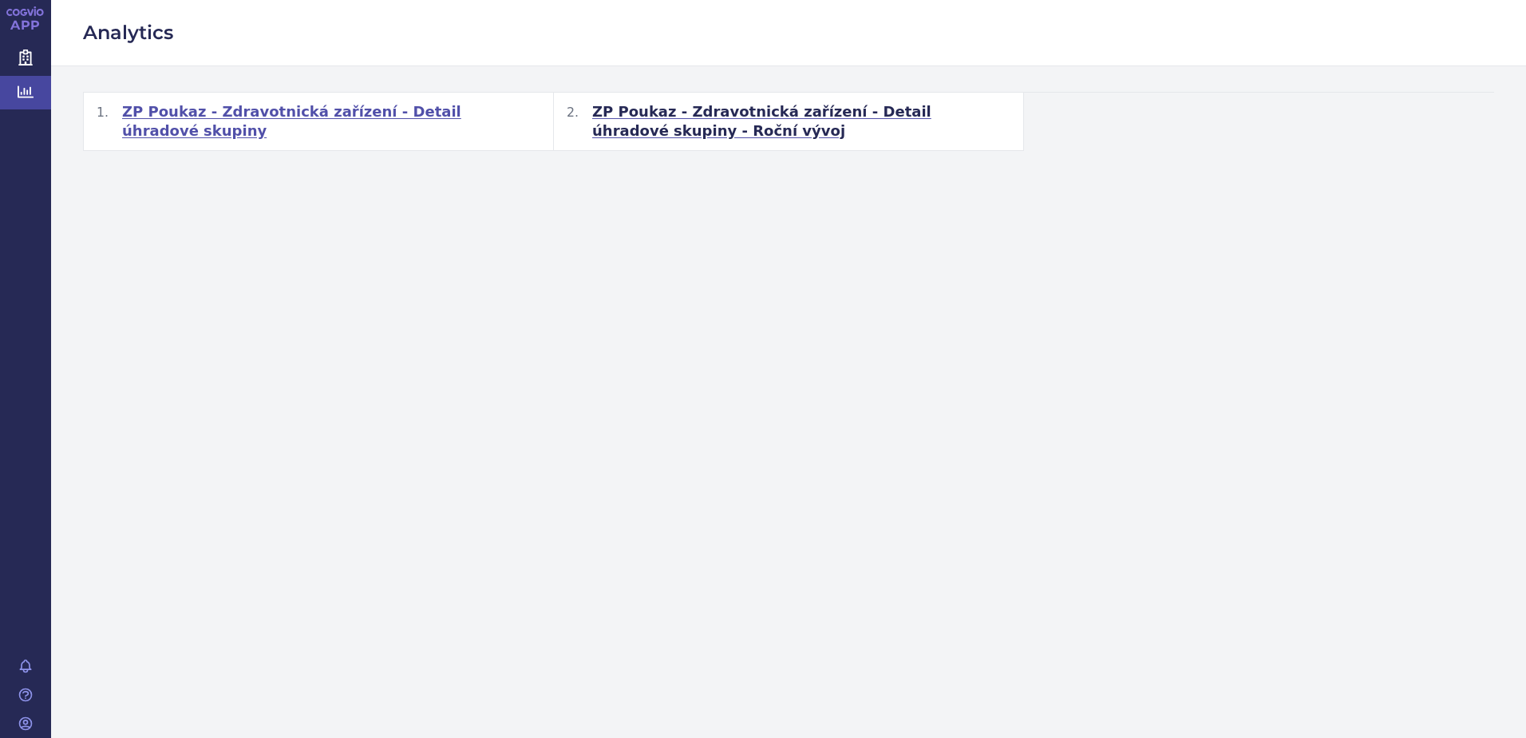
click at [377, 107] on span "ZP Poukaz - Zdravotnická zařízení - Detail úhradové skupiny" at bounding box center [331, 121] width 418 height 38
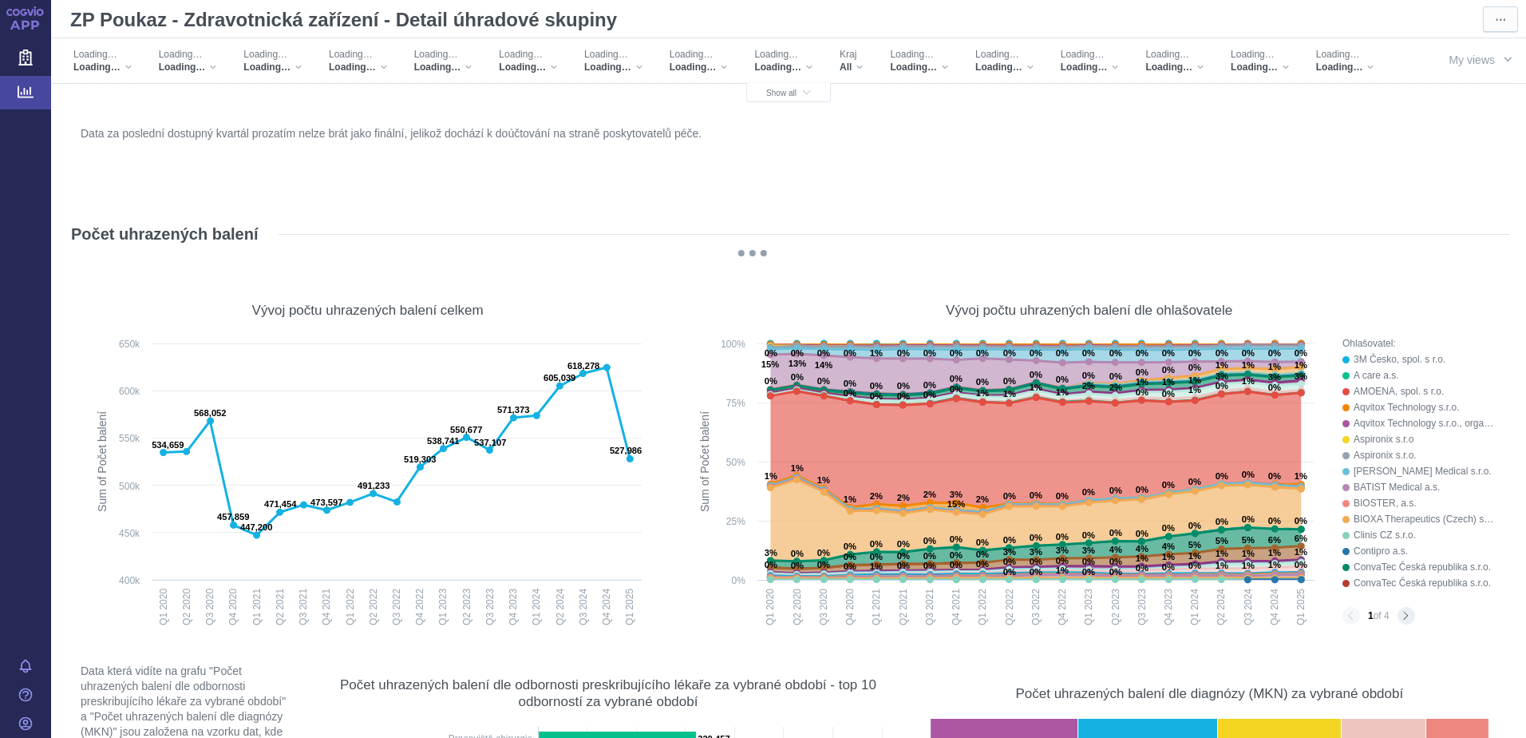
click at [449, 152] on div "Data za poslední dostupný kvartál prozatím nelze brát jako finální, jelikož doc…" at bounding box center [789, 160] width 1424 height 77
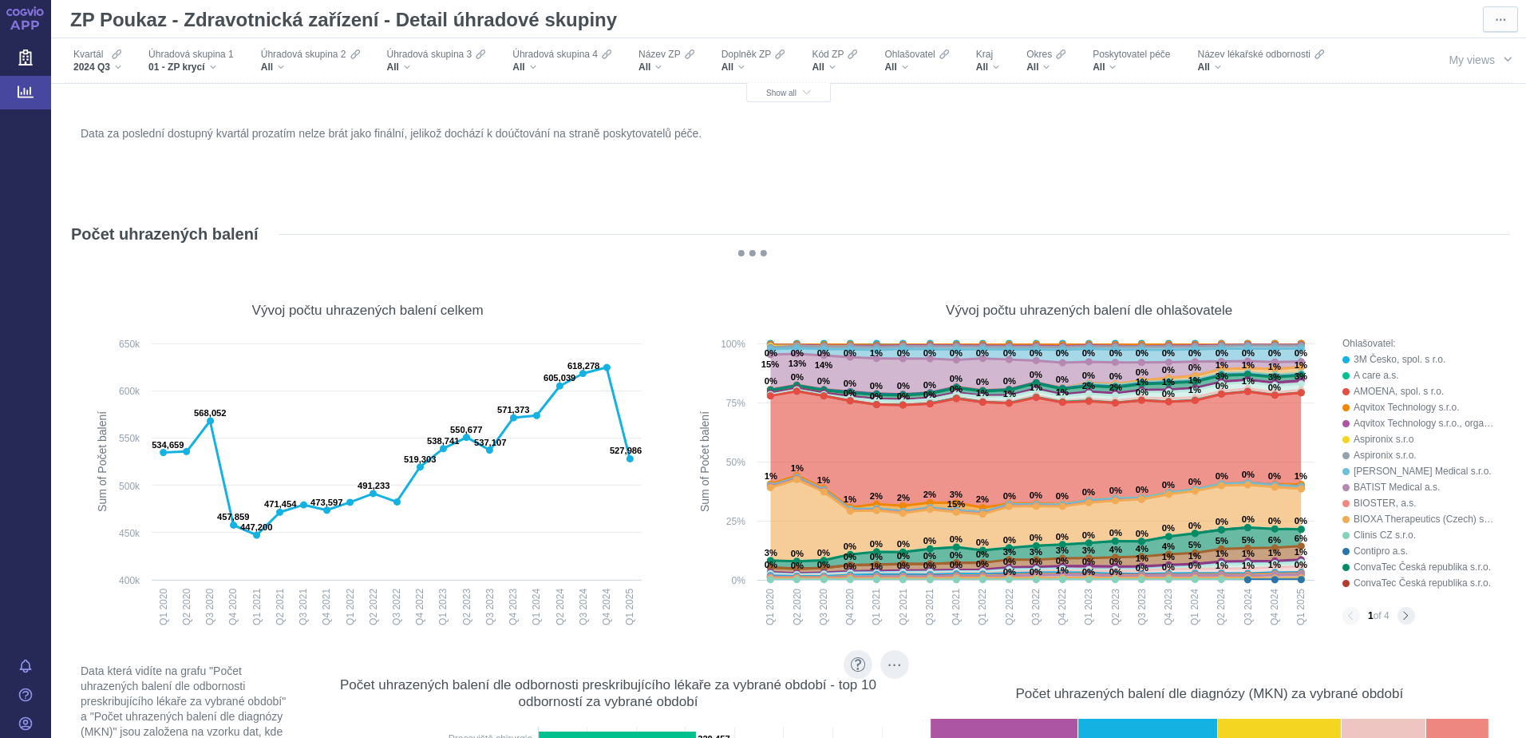
click at [667, 137] on div "Data za poslední dostupný kvartál prozatím nelze brát jako finální, jelikož doc…" at bounding box center [789, 160] width 1424 height 77
